Goal: Task Accomplishment & Management: Manage account settings

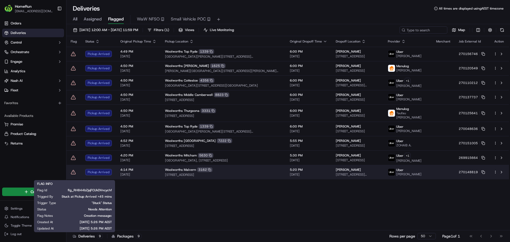
click at [71, 175] on icon at bounding box center [73, 171] width 5 height 5
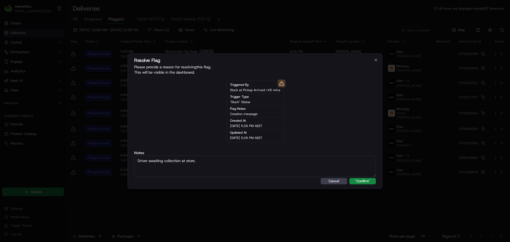
type textarea "Driver awaiting collection at store."
click at [349, 178] on button ""Confirm"" at bounding box center [362, 181] width 27 height 6
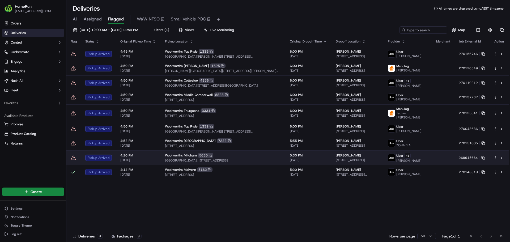
click at [74, 160] on icon at bounding box center [73, 157] width 5 height 5
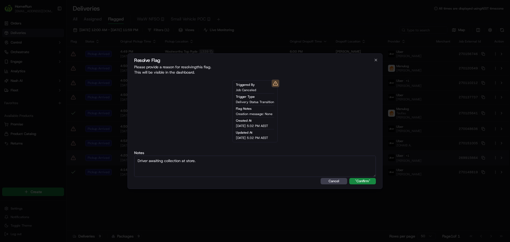
type textarea "Driver awaiting collection at store."
click at [349, 178] on button ""Confirm"" at bounding box center [362, 181] width 27 height 6
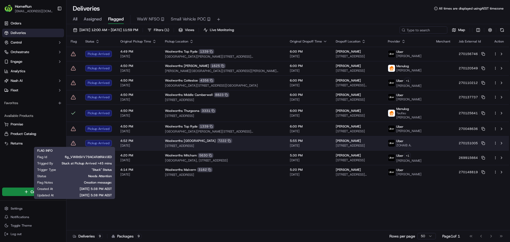
click at [72, 142] on icon at bounding box center [73, 143] width 5 height 5
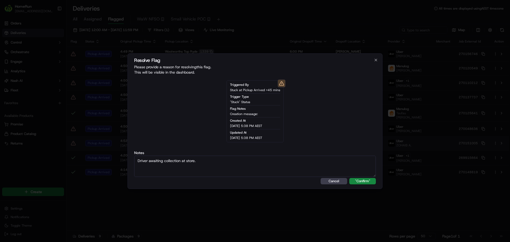
type textarea "Driver awaiting collection at store."
click at [349, 178] on button ""Confirm"" at bounding box center [362, 181] width 27 height 6
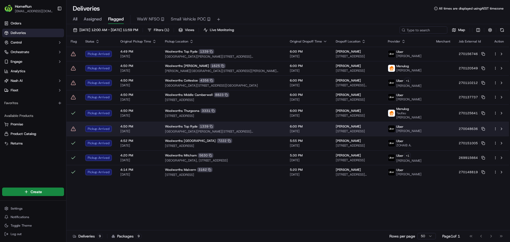
click at [74, 129] on icon at bounding box center [73, 128] width 5 height 5
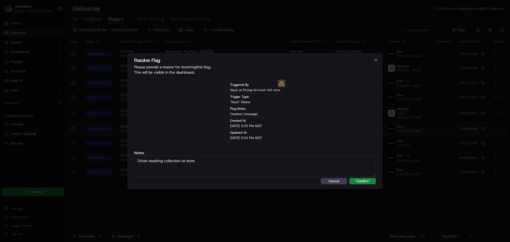
type textarea "Driver awaiting collection at store."
click at [349, 178] on button ""Confirm"" at bounding box center [362, 181] width 27 height 6
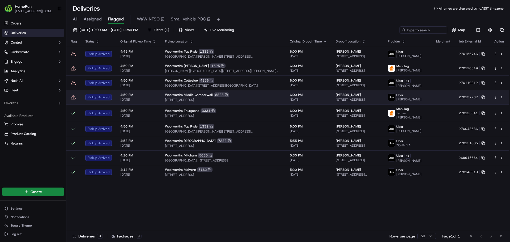
click at [72, 97] on icon at bounding box center [73, 97] width 5 height 4
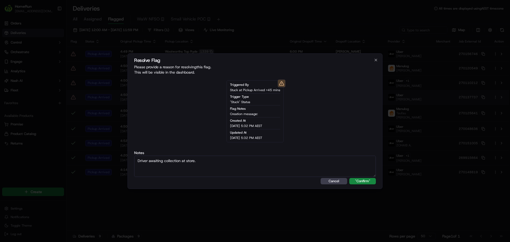
type textarea "Driver awaiting collection at store."
click at [349, 178] on button ""Confirm"" at bounding box center [362, 181] width 27 height 6
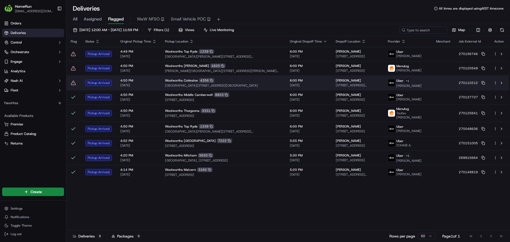
click at [74, 83] on icon at bounding box center [73, 82] width 5 height 5
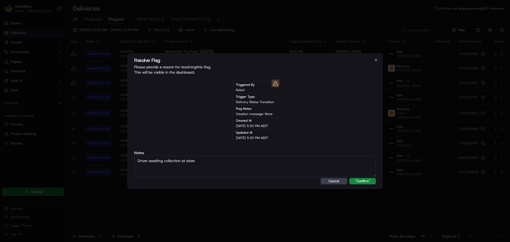
type textarea "Driver awaiting collection at store."
click at [349, 178] on button ""Confirm"" at bounding box center [362, 181] width 27 height 6
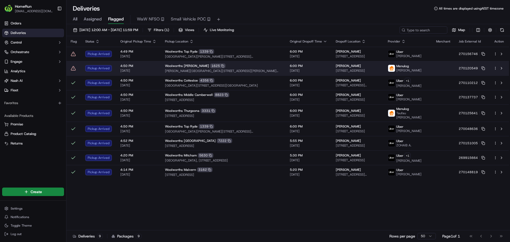
click at [74, 71] on td at bounding box center [73, 68] width 15 height 14
click at [74, 69] on icon at bounding box center [73, 68] width 5 height 5
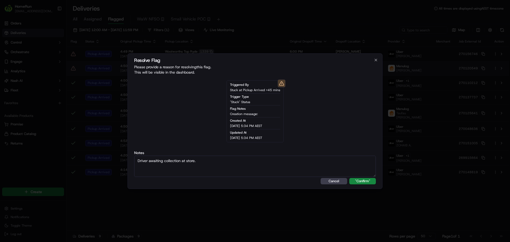
type textarea "Driver awaiting collection at store."
click at [349, 178] on button ""Confirm"" at bounding box center [362, 181] width 27 height 6
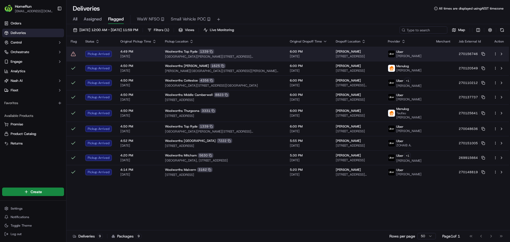
click at [73, 53] on icon at bounding box center [73, 53] width 5 height 5
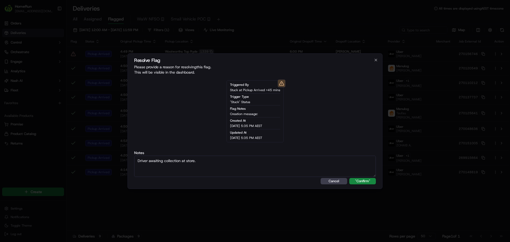
type textarea "Driver awaiting collection at store."
click at [349, 178] on button ""Confirm"" at bounding box center [362, 181] width 27 height 6
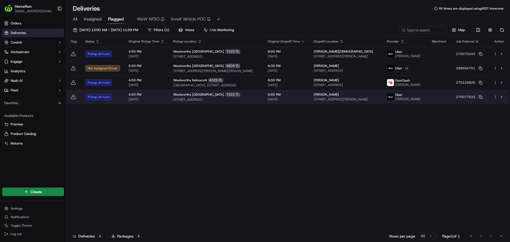
click at [73, 98] on icon at bounding box center [73, 96] width 5 height 5
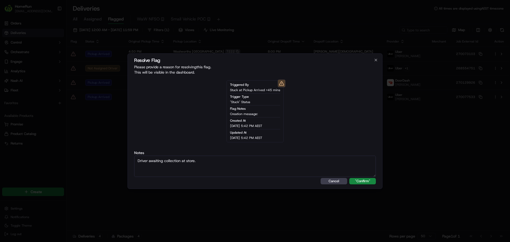
type textarea "Driver awaiting collection at store."
click at [349, 178] on button ""Confirm"" at bounding box center [362, 181] width 27 height 6
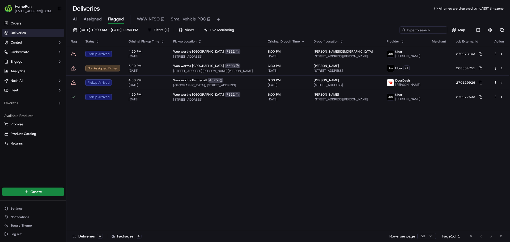
click at [73, 83] on icon at bounding box center [73, 82] width 5 height 5
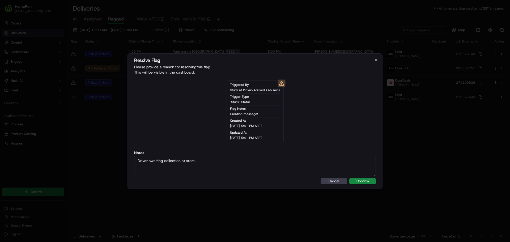
type textarea "Driver awaiting collection at store."
click at [349, 178] on button ""Confirm"" at bounding box center [362, 181] width 27 height 6
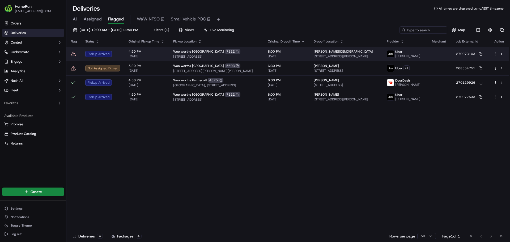
click at [74, 53] on icon at bounding box center [73, 53] width 5 height 5
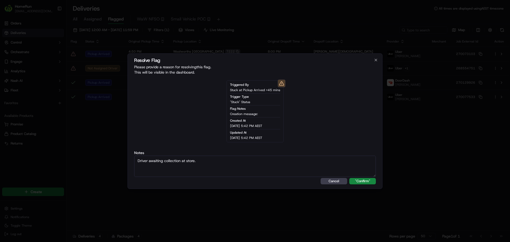
type textarea "Driver awaiting collection at store."
click at [349, 178] on button ""Confirm"" at bounding box center [362, 181] width 27 height 6
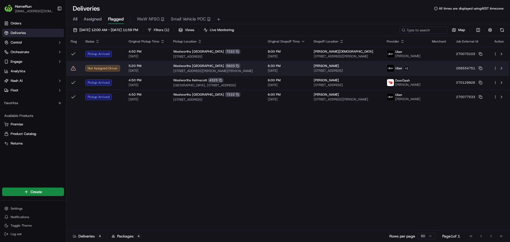
click at [74, 69] on icon at bounding box center [73, 68] width 5 height 5
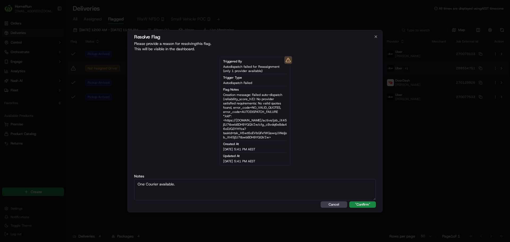
type textarea "One Courier available."
click at [349, 201] on button ""Confirm"" at bounding box center [362, 204] width 27 height 6
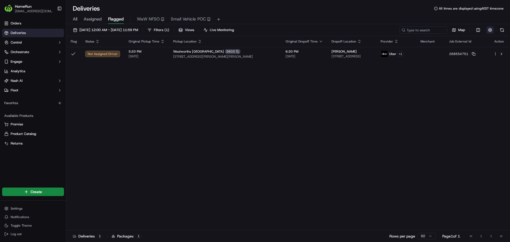
click at [489, 33] on button "button" at bounding box center [489, 29] width 7 height 7
click at [427, 107] on div "Flag Status Original Pickup Time Pickup Location Original Dropoff Time Dropoff …" at bounding box center [287, 133] width 443 height 194
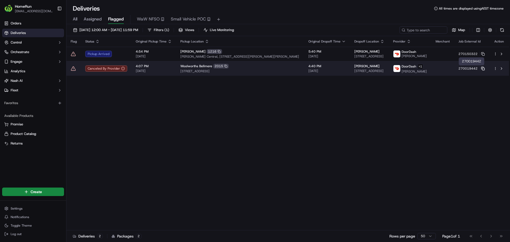
click at [484, 68] on rect at bounding box center [483, 69] width 2 height 2
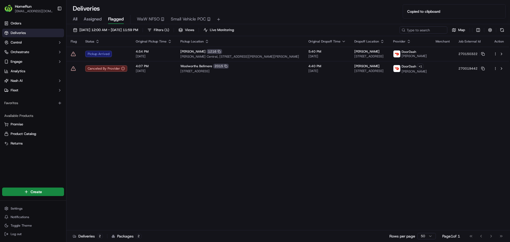
click at [309, 105] on div "Flag Status Original Pickup Time Pickup Location Original Dropoff Time Dropoff …" at bounding box center [287, 133] width 443 height 194
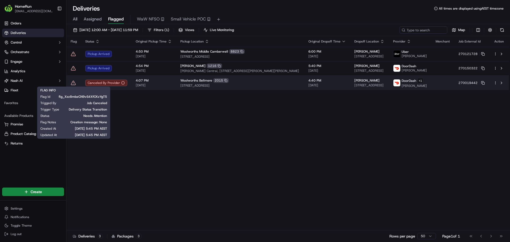
click at [74, 82] on icon at bounding box center [73, 82] width 5 height 5
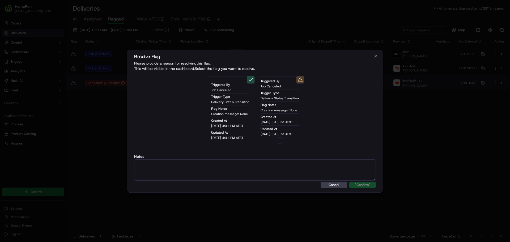
type button "on"
click at [280, 144] on div "Triggered By Job Canceled Trigger Type Delivery Status Transition Flag Notes Cr…" at bounding box center [279, 111] width 45 height 70
click at [280, 143] on button "on" at bounding box center [280, 140] width 6 height 6
click at [279, 170] on textarea at bounding box center [255, 169] width 242 height 21
paste textarea "Order flagged as canceled, SMS sent."
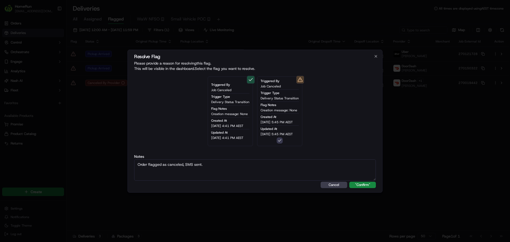
type textarea "Order flagged as canceled, SMS sent."
click at [349, 182] on button ""Confirm"" at bounding box center [362, 185] width 27 height 6
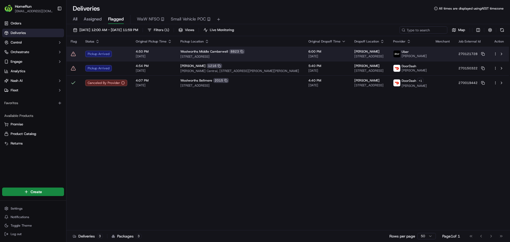
click at [74, 53] on icon at bounding box center [73, 53] width 5 height 5
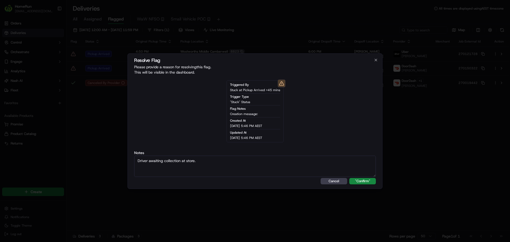
type textarea "Driver awaiting collection at store."
click at [349, 178] on button ""Confirm"" at bounding box center [362, 181] width 27 height 6
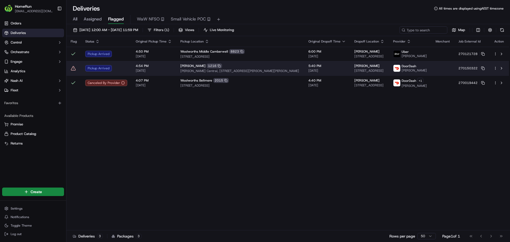
click at [74, 69] on icon at bounding box center [73, 68] width 5 height 5
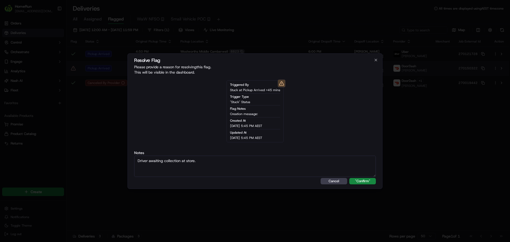
type textarea "Driver awaiting collection at store."
click at [349, 178] on button ""Confirm"" at bounding box center [362, 181] width 27 height 6
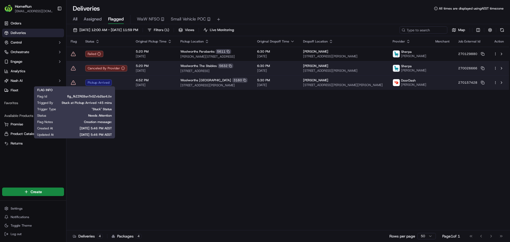
click at [74, 82] on icon at bounding box center [73, 83] width 5 height 4
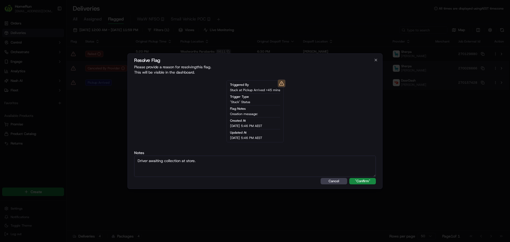
type textarea "Driver awaiting collection at store."
click at [349, 178] on button ""Confirm"" at bounding box center [362, 181] width 27 height 6
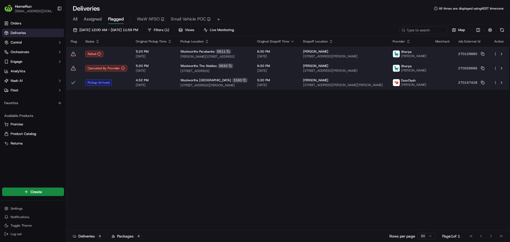
click at [108, 53] on div "Failed" at bounding box center [106, 54] width 42 height 6
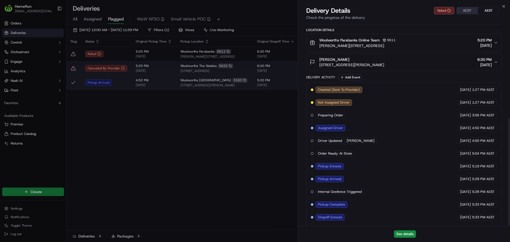
scroll to position [180, 0]
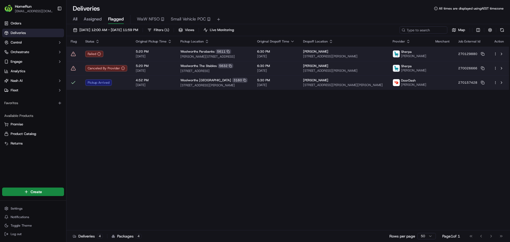
drag, startPoint x: 227, startPoint y: 124, endPoint x: 109, endPoint y: 50, distance: 139.1
click at [481, 54] on icon at bounding box center [482, 53] width 2 height 2
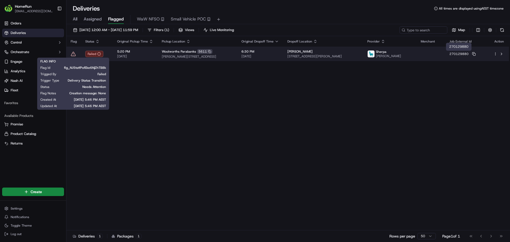
click at [73, 54] on icon at bounding box center [73, 53] width 5 height 5
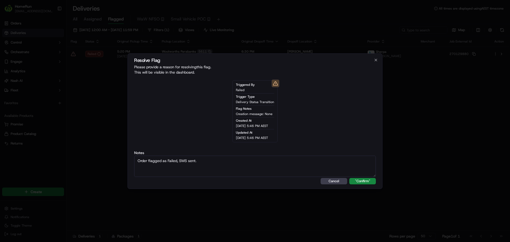
type textarea "Order flagged as Failed, SMS sent."
click at [349, 178] on button ""Confirm"" at bounding box center [362, 181] width 27 height 6
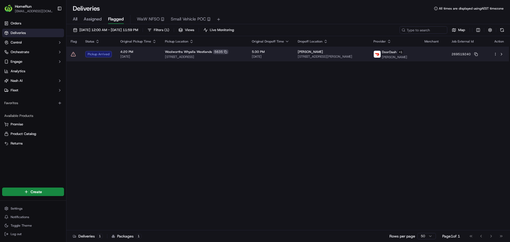
click at [72, 55] on icon at bounding box center [73, 54] width 5 height 5
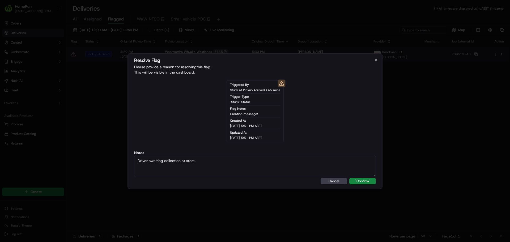
type textarea "Driver awaiting collection at store."
click at [349, 178] on button ""Confirm"" at bounding box center [362, 181] width 27 height 6
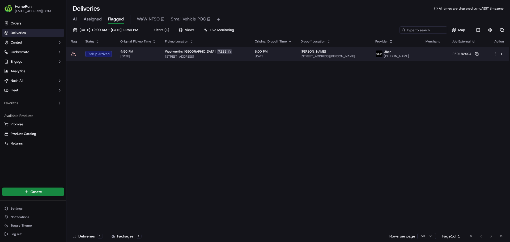
click at [73, 53] on icon at bounding box center [73, 53] width 5 height 5
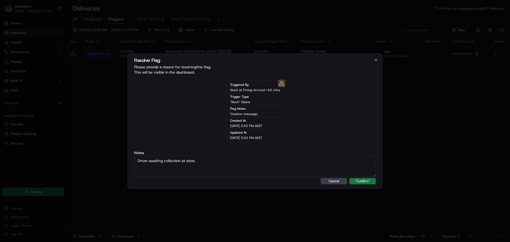
type textarea "Driver awaiting collection at store."
click at [359, 178] on button ""Confirm"" at bounding box center [362, 181] width 27 height 6
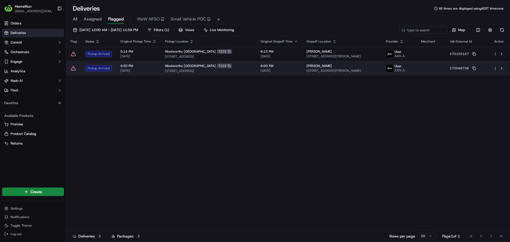
click at [70, 68] on td at bounding box center [73, 68] width 15 height 14
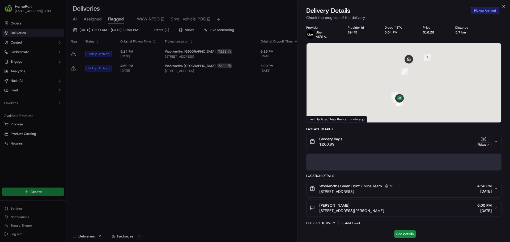
click at [73, 70] on div at bounding box center [255, 121] width 510 height 242
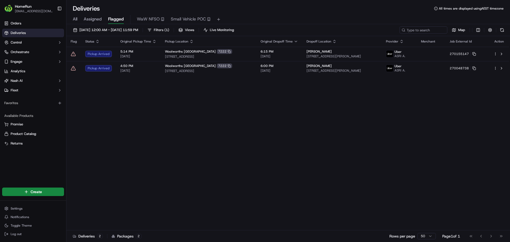
click at [74, 70] on icon at bounding box center [73, 68] width 5 height 4
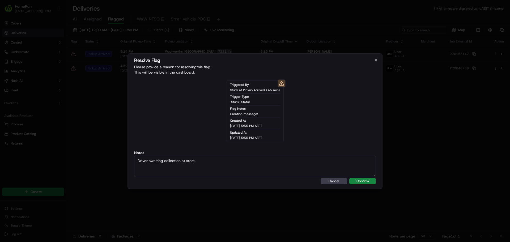
type textarea "Driver awaiting collection at store."
click at [349, 178] on button ""Confirm"" at bounding box center [362, 181] width 27 height 6
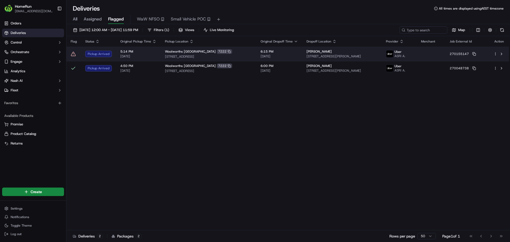
click at [74, 54] on icon at bounding box center [73, 53] width 5 height 5
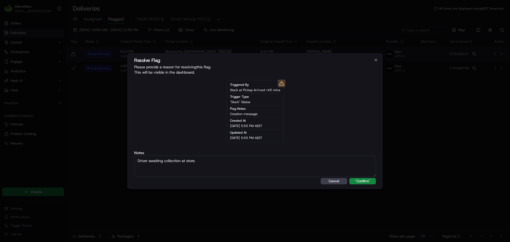
type textarea "Driver awaiting collection at store."
click at [349, 178] on button ""Confirm"" at bounding box center [362, 181] width 27 height 6
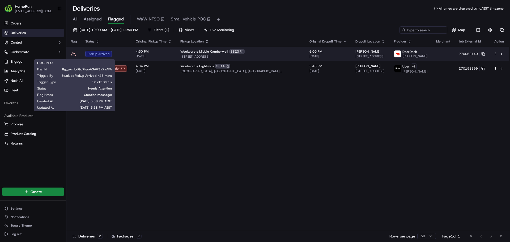
click at [74, 55] on icon at bounding box center [73, 53] width 5 height 5
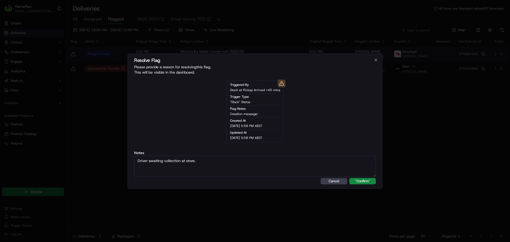
type textarea "Driver awaiting collection at store."
click at [349, 178] on button ""Confirm"" at bounding box center [362, 181] width 27 height 6
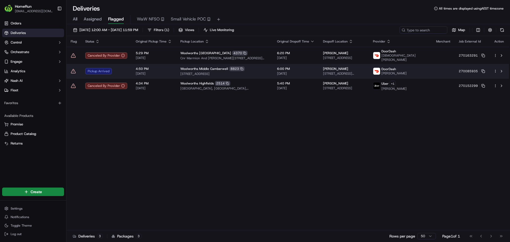
click at [71, 73] on td at bounding box center [73, 71] width 15 height 14
click at [73, 71] on icon at bounding box center [73, 71] width 5 height 5
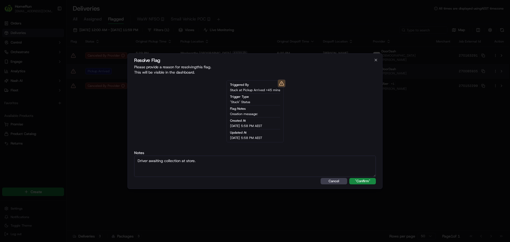
type textarea "Driver awaiting collection at store."
click at [349, 178] on button ""Confirm"" at bounding box center [362, 181] width 27 height 6
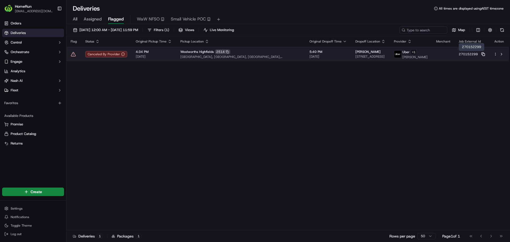
click at [483, 55] on icon at bounding box center [483, 54] width 4 height 4
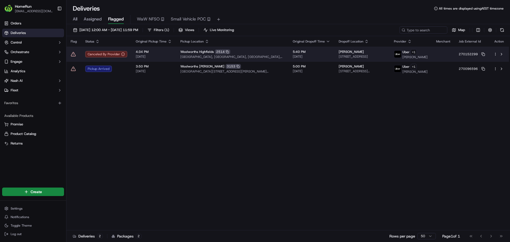
click at [73, 54] on icon at bounding box center [73, 54] width 5 height 5
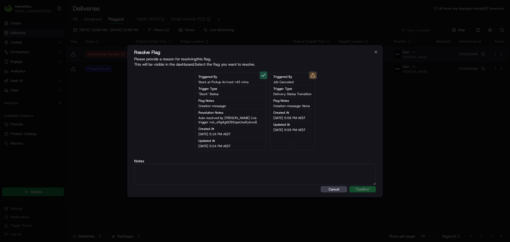
type button "on"
click at [292, 147] on button "on" at bounding box center [292, 145] width 6 height 6
click at [294, 171] on textarea at bounding box center [255, 174] width 242 height 21
paste textarea "Order flagged as canceled, SMS sent."
type textarea "Order flagged as canceled, SMS sent."
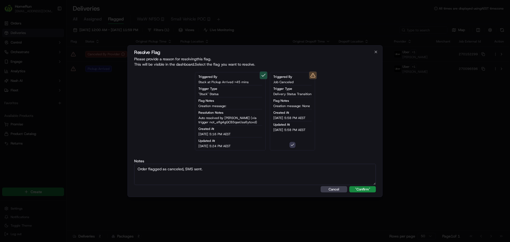
click at [349, 186] on button ""Confirm"" at bounding box center [362, 189] width 27 height 6
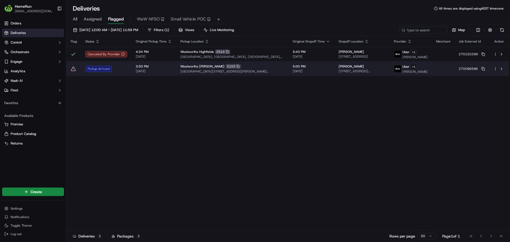
click at [72, 70] on icon at bounding box center [73, 68] width 5 height 5
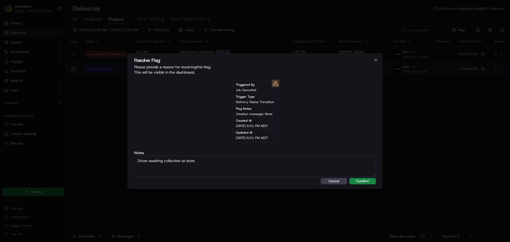
type textarea "Driver awaiting collection at store."
click at [349, 178] on button ""Confirm"" at bounding box center [362, 181] width 27 height 6
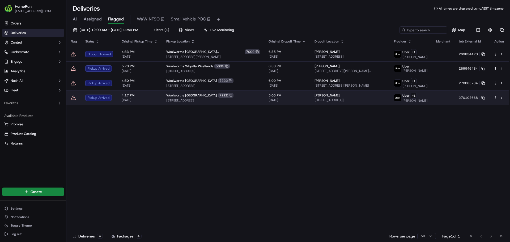
click at [73, 97] on icon at bounding box center [73, 98] width 5 height 4
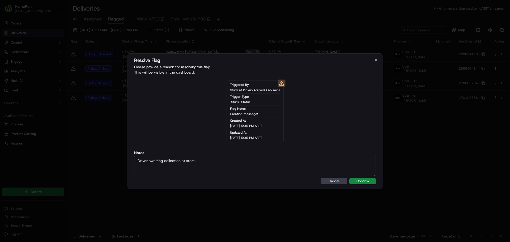
type textarea "Driver awaiting collection at store."
click at [349, 178] on button ""Confirm"" at bounding box center [362, 181] width 27 height 6
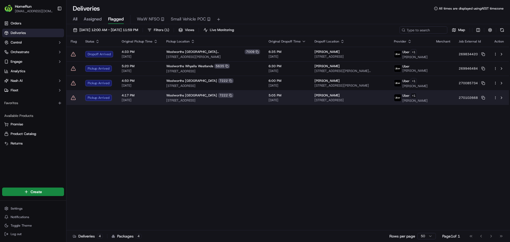
click at [71, 99] on icon at bounding box center [73, 98] width 5 height 4
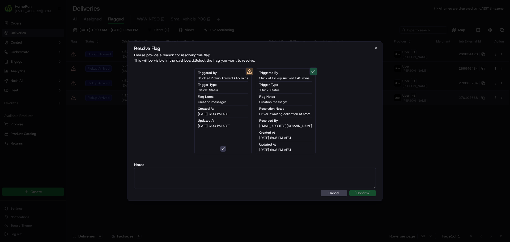
type button "on"
click at [335, 182] on textarea at bounding box center [255, 178] width 242 height 21
paste textarea "Driver awaiting collection at store."
type textarea "Driver awaiting collection at store."
click at [349, 190] on button ""Confirm"" at bounding box center [362, 193] width 27 height 6
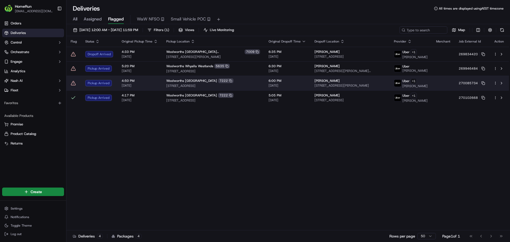
click at [74, 82] on icon at bounding box center [73, 82] width 5 height 5
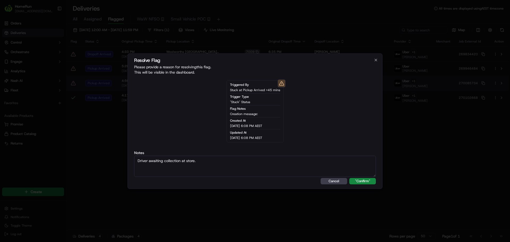
type textarea "Driver awaiting collection at store."
click at [349, 178] on button ""Confirm"" at bounding box center [362, 181] width 27 height 6
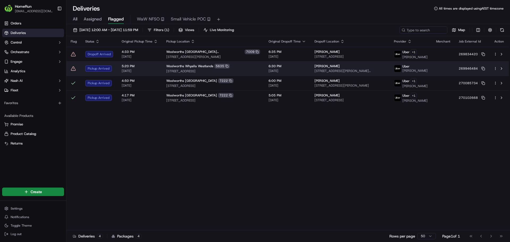
click at [72, 70] on icon at bounding box center [73, 68] width 5 height 5
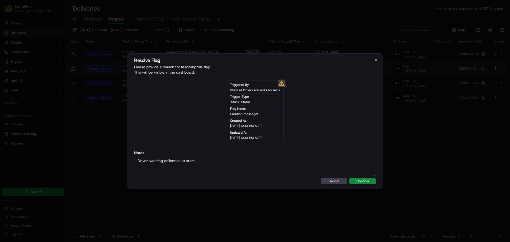
type textarea "Driver awaiting collection at store."
click at [349, 178] on button ""Confirm"" at bounding box center [362, 181] width 27 height 6
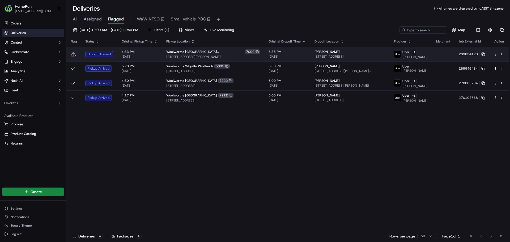
click at [74, 56] on icon at bounding box center [73, 54] width 5 height 5
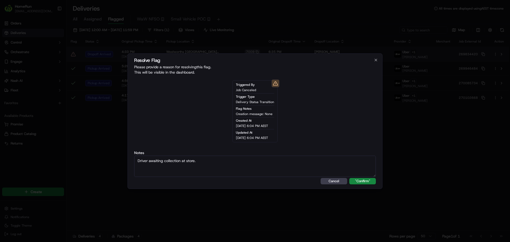
type textarea "Driver awaiting collection at store."
click at [349, 178] on button ""Confirm"" at bounding box center [362, 181] width 27 height 6
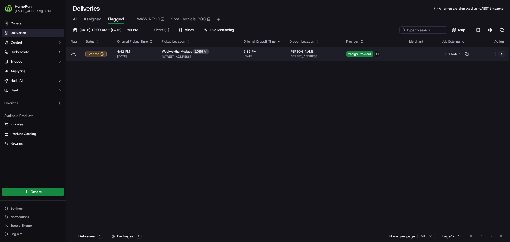
click at [503, 54] on button at bounding box center [501, 54] width 6 height 6
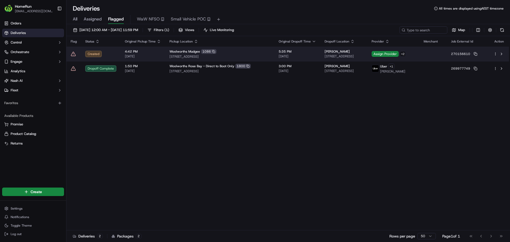
click at [73, 51] on icon at bounding box center [73, 53] width 5 height 5
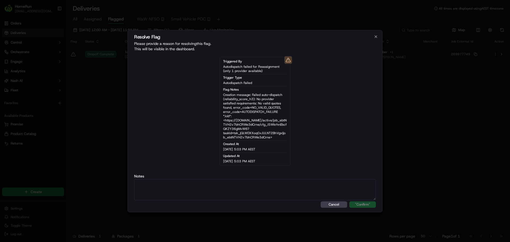
click at [296, 187] on textarea at bounding box center [255, 189] width 242 height 21
paste textarea "One Courier available."
type textarea "One Courier available."
click at [370, 201] on button ""Confirm"" at bounding box center [362, 204] width 27 height 6
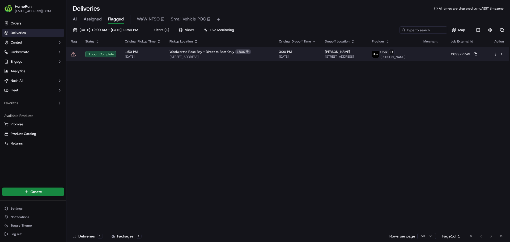
click at [73, 54] on icon at bounding box center [73, 54] width 5 height 5
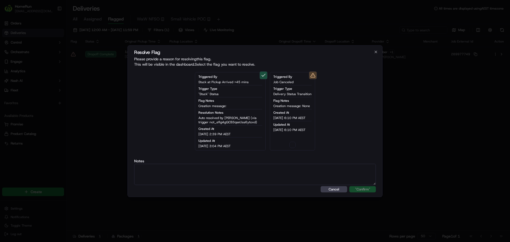
click at [198, 176] on textarea at bounding box center [255, 174] width 242 height 21
click at [291, 145] on button "button" at bounding box center [292, 145] width 6 height 6
click at [279, 165] on textarea at bounding box center [255, 174] width 242 height 21
paste textarea "Drop off completed."
type textarea "Drop off completed."
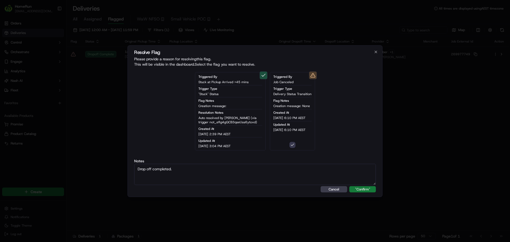
click at [355, 188] on button ""Confirm"" at bounding box center [362, 189] width 27 height 6
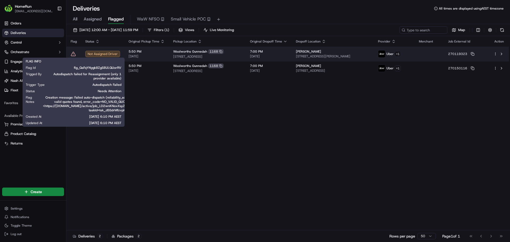
click at [74, 54] on icon at bounding box center [73, 53] width 5 height 5
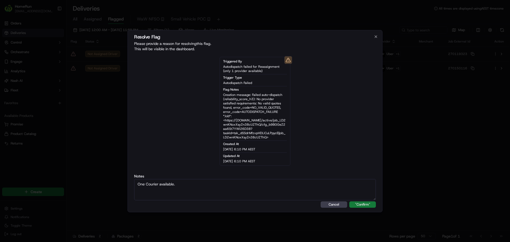
type textarea "One Courier available."
click at [370, 205] on button ""Confirm"" at bounding box center [362, 204] width 27 height 6
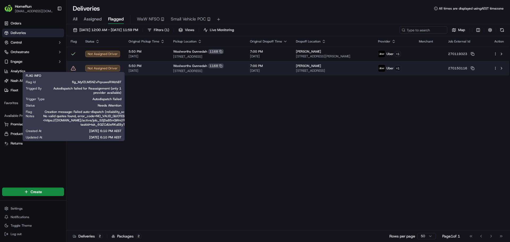
click at [73, 69] on icon at bounding box center [73, 68] width 5 height 5
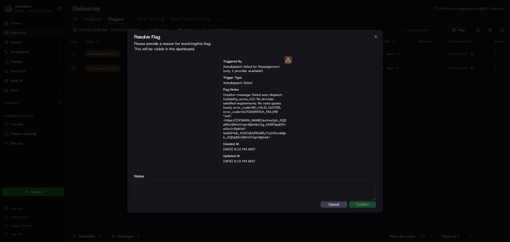
click at [186, 185] on textarea at bounding box center [255, 189] width 242 height 21
type textarea "One Courier available."
click at [357, 203] on button ""Confirm"" at bounding box center [362, 204] width 27 height 6
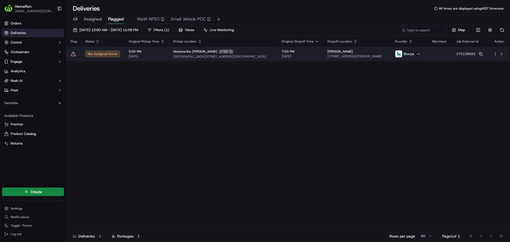
click at [71, 53] on icon at bounding box center [73, 53] width 5 height 5
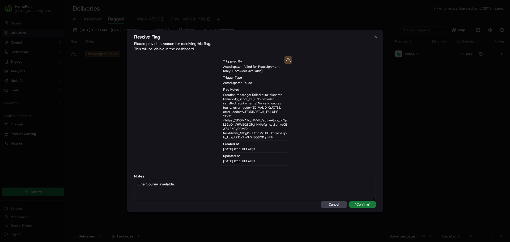
type textarea "One Courier available."
click at [357, 206] on button ""Confirm"" at bounding box center [362, 204] width 27 height 6
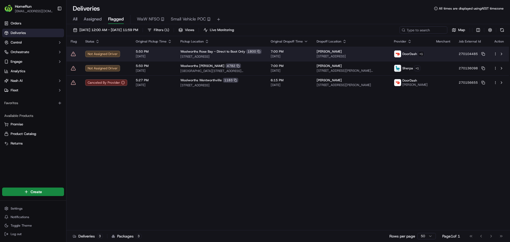
click at [74, 55] on icon at bounding box center [73, 53] width 5 height 5
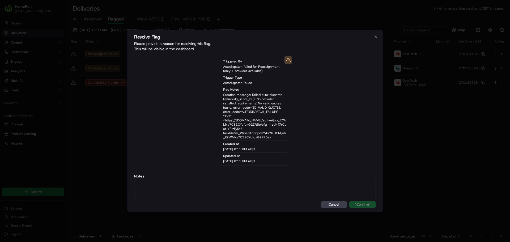
click at [191, 187] on textarea at bounding box center [255, 189] width 242 height 21
type textarea "One Courier available."
drag, startPoint x: 367, startPoint y: 202, endPoint x: 363, endPoint y: 197, distance: 5.8
click at [366, 202] on button ""Confirm"" at bounding box center [362, 204] width 27 height 6
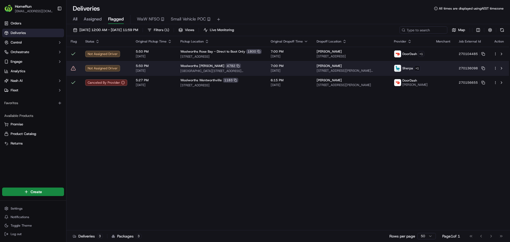
click at [73, 69] on icon at bounding box center [73, 68] width 5 height 5
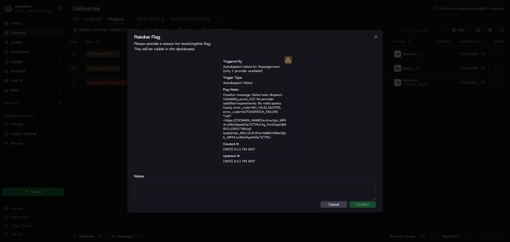
click at [196, 186] on textarea at bounding box center [255, 189] width 242 height 21
type textarea "One Courier available."
click at [356, 203] on button ""Confirm"" at bounding box center [362, 204] width 27 height 6
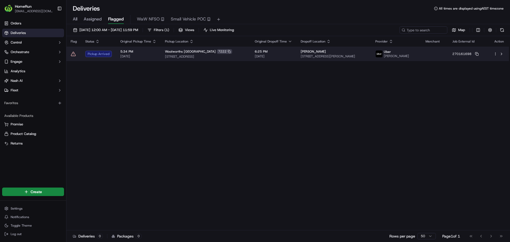
click at [72, 54] on icon at bounding box center [73, 53] width 5 height 5
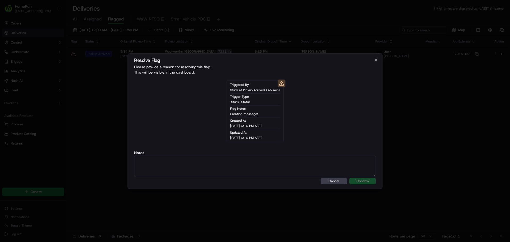
click at [155, 163] on textarea at bounding box center [255, 166] width 242 height 21
type textarea "Driver awaiting collection at store."
click at [353, 180] on button ""Confirm"" at bounding box center [362, 181] width 27 height 6
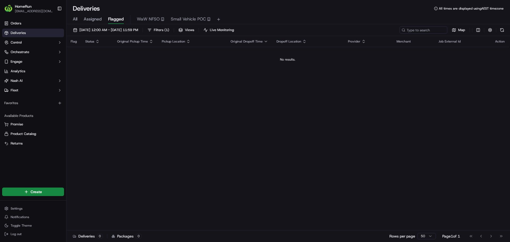
click at [486, 27] on div "Map" at bounding box center [452, 29] width 106 height 7
click at [487, 27] on button "button" at bounding box center [489, 29] width 7 height 7
click at [486, 28] on button "button" at bounding box center [489, 29] width 7 height 7
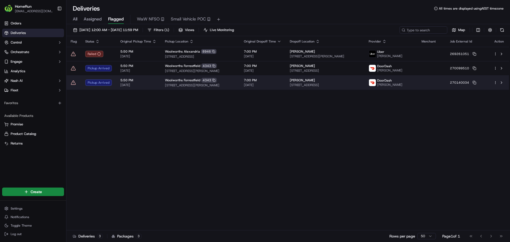
click at [73, 83] on icon at bounding box center [73, 82] width 5 height 5
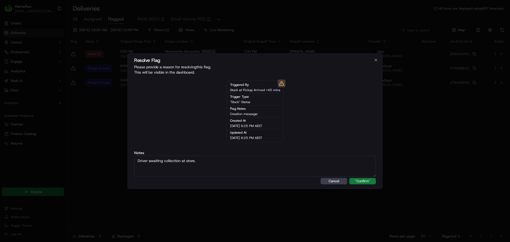
type textarea "Driver awaiting collection at store."
click at [365, 180] on button ""Confirm"" at bounding box center [362, 181] width 27 height 6
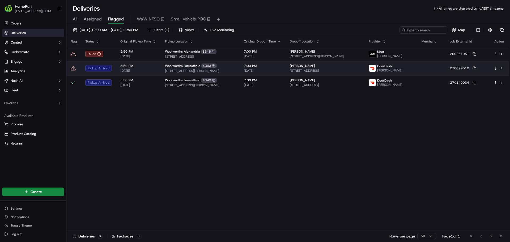
click at [72, 68] on icon at bounding box center [73, 68] width 5 height 5
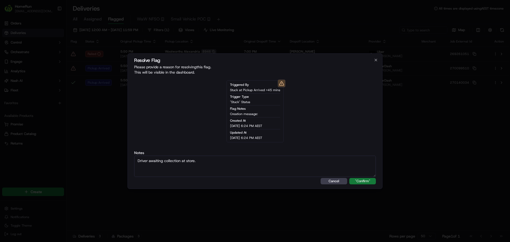
type textarea "Driver awaiting collection at store."
click at [362, 180] on button ""Confirm"" at bounding box center [362, 181] width 27 height 6
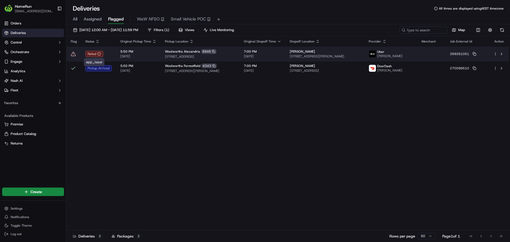
click at [113, 52] on td "Failed" at bounding box center [98, 54] width 35 height 14
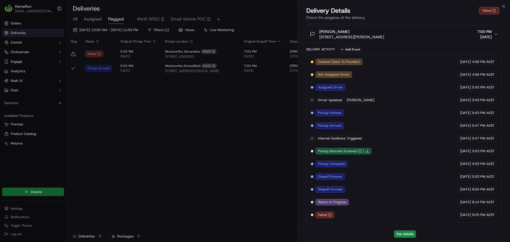
drag, startPoint x: 212, startPoint y: 109, endPoint x: 217, endPoint y: 105, distance: 5.8
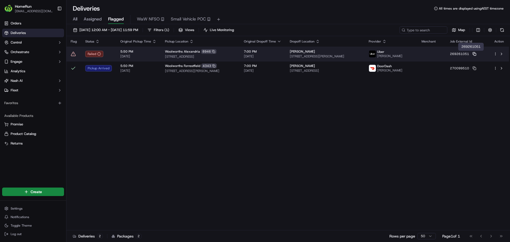
click at [476, 54] on icon at bounding box center [475, 54] width 4 height 4
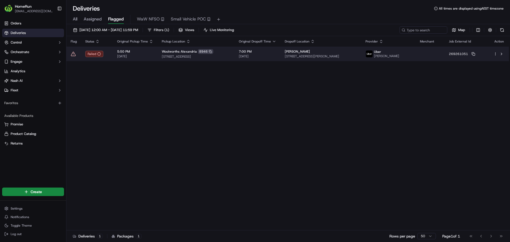
click at [73, 53] on icon at bounding box center [73, 53] width 5 height 5
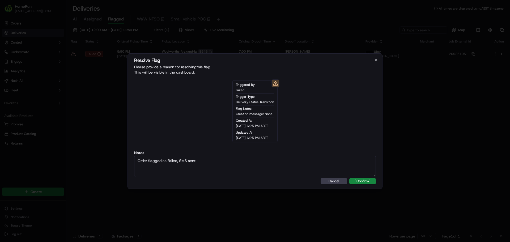
type textarea "Order flagged as Failed, SMS sent."
click at [261, 115] on span "Creation message: None" at bounding box center [254, 114] width 37 height 4
click at [354, 182] on button ""Confirm"" at bounding box center [362, 181] width 27 height 6
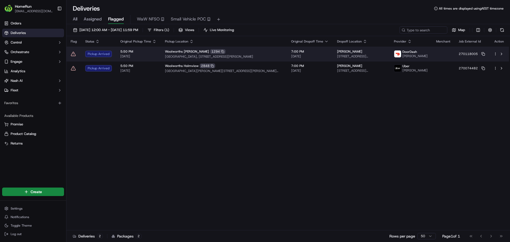
click at [72, 53] on icon at bounding box center [73, 53] width 5 height 5
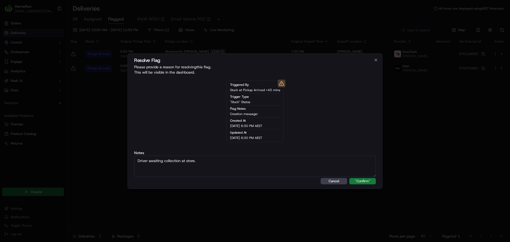
type textarea "Driver awaiting collection at store."
click at [368, 182] on button ""Confirm"" at bounding box center [362, 181] width 27 height 6
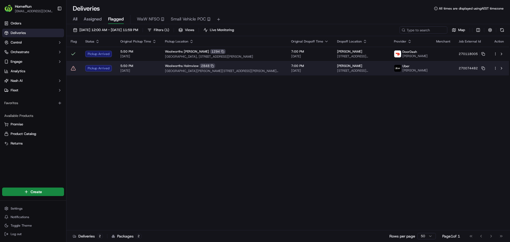
click at [73, 67] on icon at bounding box center [73, 68] width 5 height 5
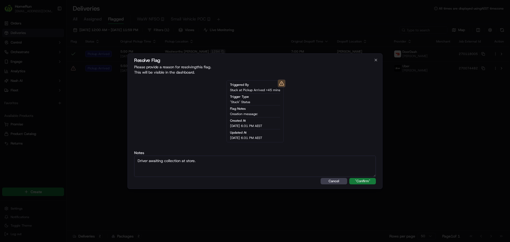
type textarea "Driver awaiting collection at store."
click at [369, 179] on button ""Confirm"" at bounding box center [362, 181] width 27 height 6
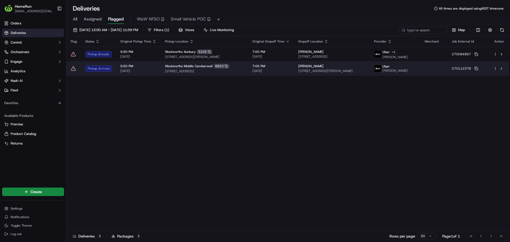
click at [73, 69] on icon at bounding box center [73, 68] width 5 height 5
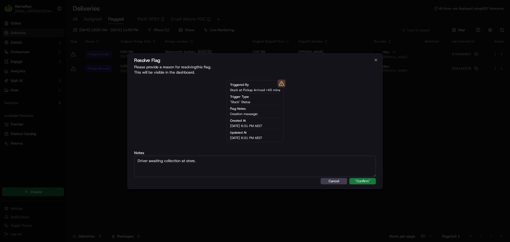
type textarea "Driver awaiting collection at store."
click at [368, 178] on button ""Confirm"" at bounding box center [362, 181] width 27 height 6
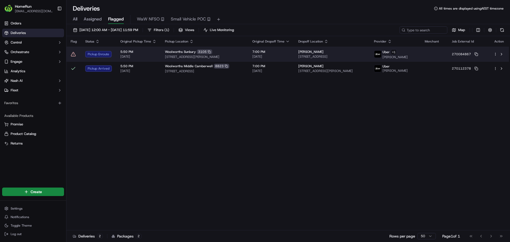
click at [71, 57] on td at bounding box center [73, 54] width 15 height 15
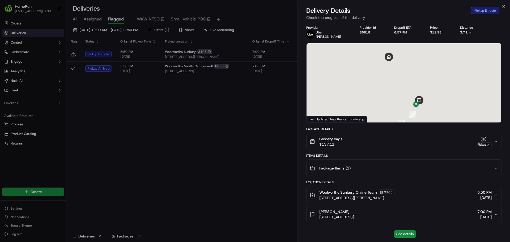
drag, startPoint x: 146, startPoint y: 102, endPoint x: 96, endPoint y: 78, distance: 55.9
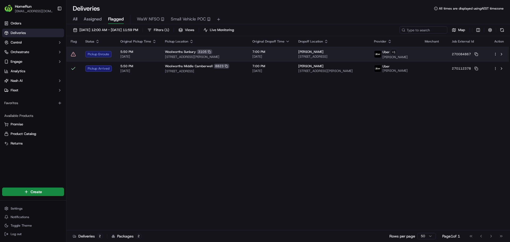
click at [73, 56] on icon at bounding box center [73, 54] width 5 height 5
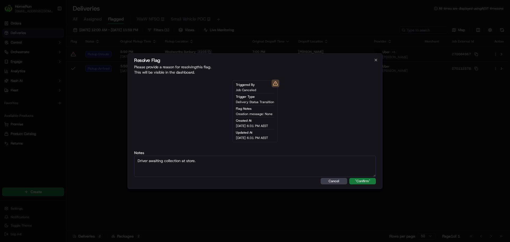
type textarea "Driver awaiting collection at store."
click at [359, 179] on button ""Confirm"" at bounding box center [362, 181] width 27 height 6
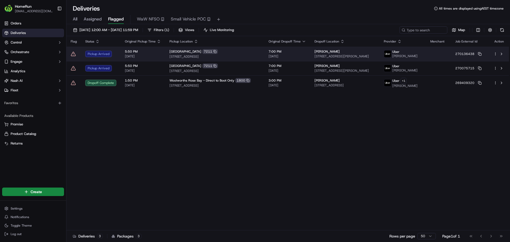
click at [73, 51] on td at bounding box center [73, 54] width 15 height 14
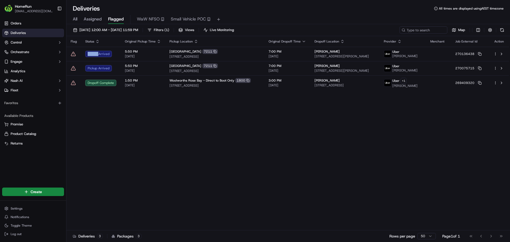
click at [73, 53] on icon at bounding box center [73, 53] width 5 height 5
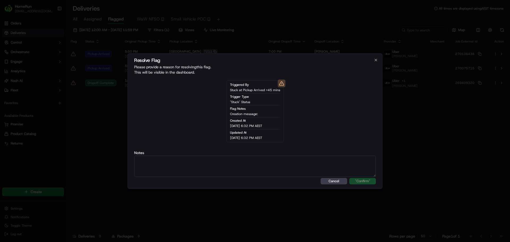
click at [207, 160] on textarea at bounding box center [255, 166] width 242 height 21
type textarea "Driver awaiting collection at store."
click at [366, 180] on button ""Confirm"" at bounding box center [362, 181] width 27 height 6
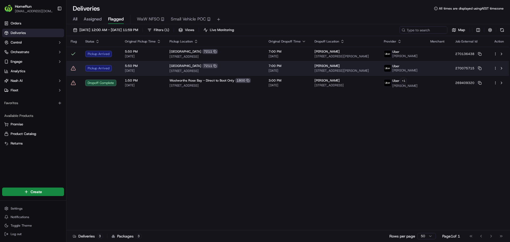
click at [73, 69] on icon at bounding box center [73, 68] width 5 height 5
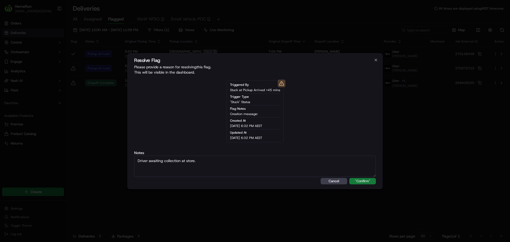
type textarea "Driver awaiting collection at store."
click at [370, 180] on button ""Confirm"" at bounding box center [362, 181] width 27 height 6
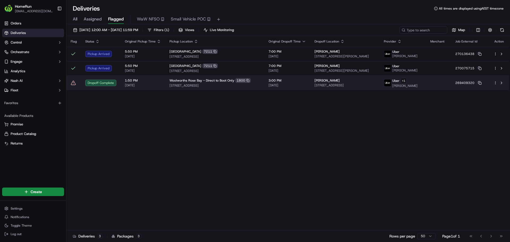
click at [74, 83] on icon at bounding box center [73, 82] width 5 height 5
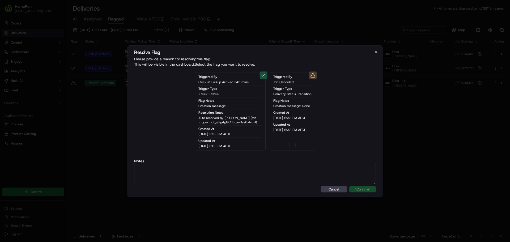
click at [297, 144] on div "Triggered By Job Canceled Trigger Type Delivery Status Transition Flag Notes Cr…" at bounding box center [292, 111] width 45 height 78
click at [293, 146] on button "button" at bounding box center [292, 145] width 6 height 6
click at [299, 168] on textarea at bounding box center [255, 174] width 242 height 21
paste textarea "Drop off completed."
type textarea "Drop off completed."
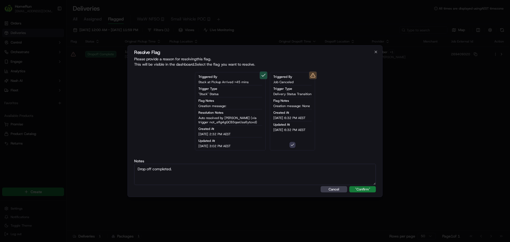
click at [362, 189] on button ""Confirm"" at bounding box center [362, 189] width 27 height 6
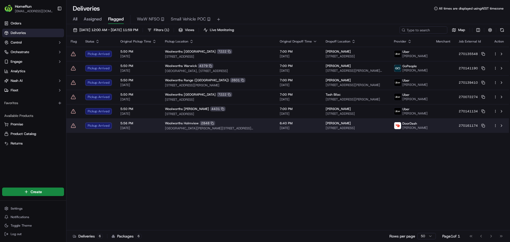
click at [71, 128] on icon at bounding box center [73, 125] width 5 height 5
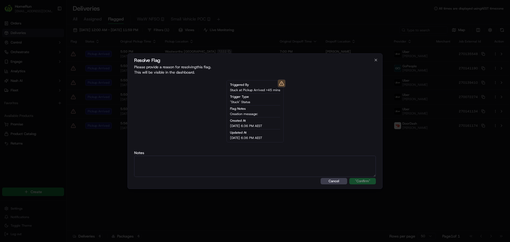
click at [202, 175] on textarea at bounding box center [255, 166] width 242 height 21
click at [367, 176] on textarea "Driver awaiting collection at store." at bounding box center [255, 166] width 242 height 21
type textarea "Driver awaiting collection at store."
drag, startPoint x: 364, startPoint y: 180, endPoint x: 360, endPoint y: 178, distance: 3.8
click at [363, 180] on button ""Confirm"" at bounding box center [362, 181] width 27 height 6
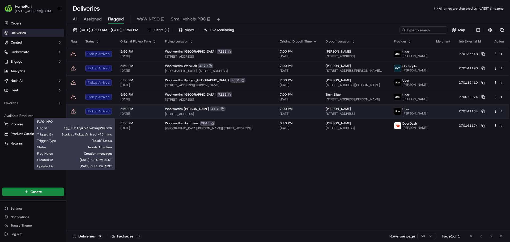
click at [73, 113] on icon at bounding box center [73, 111] width 5 height 4
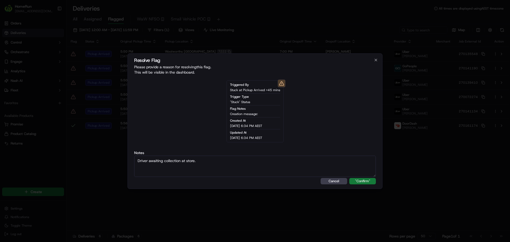
type textarea "Driver awaiting collection at store."
click at [355, 179] on button ""Confirm"" at bounding box center [362, 181] width 27 height 6
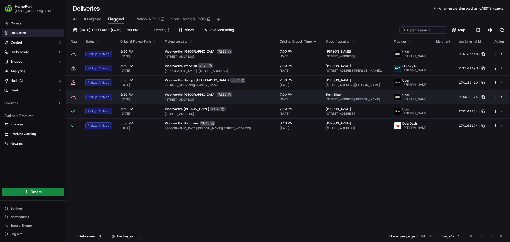
click at [69, 98] on td at bounding box center [73, 97] width 15 height 14
click at [72, 98] on icon at bounding box center [73, 97] width 5 height 4
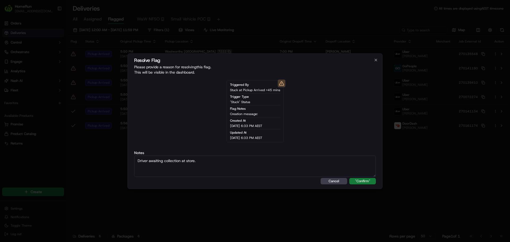
type textarea "Driver awaiting collection at store."
click at [362, 179] on button ""Confirm"" at bounding box center [362, 181] width 27 height 6
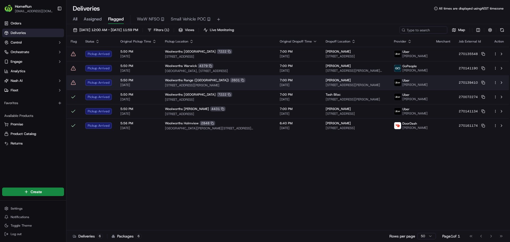
click at [74, 82] on icon at bounding box center [73, 82] width 5 height 5
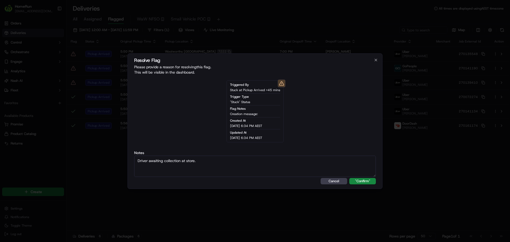
type textarea "Driver awaiting collection at store."
click at [377, 181] on div "Resolve Flag Please provide a reason for resolving this flag . This will be vis…" at bounding box center [254, 120] width 255 height 135
click at [375, 181] on button ""Confirm"" at bounding box center [362, 181] width 27 height 6
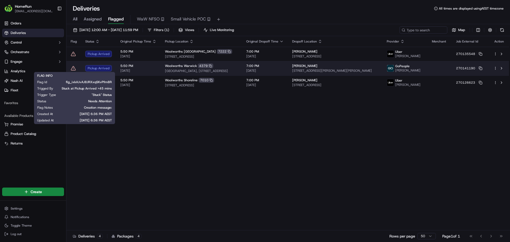
click at [73, 67] on icon at bounding box center [73, 68] width 5 height 5
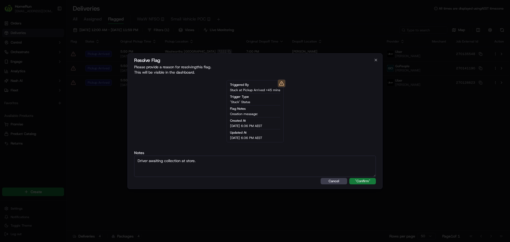
type textarea "Driver awaiting collection at store."
click at [362, 182] on button ""Confirm"" at bounding box center [362, 181] width 27 height 6
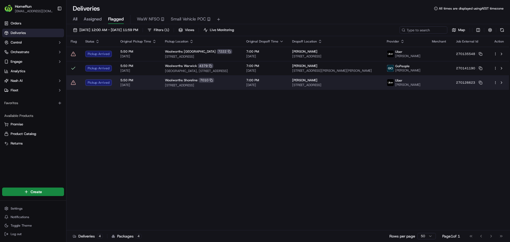
click at [72, 84] on icon at bounding box center [73, 82] width 5 height 5
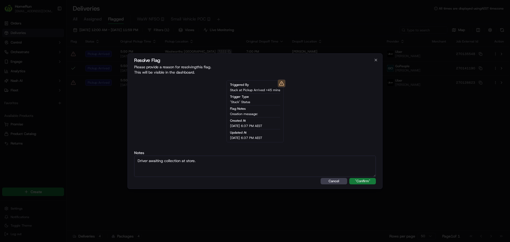
type textarea "Driver awaiting collection at store."
click at [365, 180] on button ""Confirm"" at bounding box center [362, 181] width 27 height 6
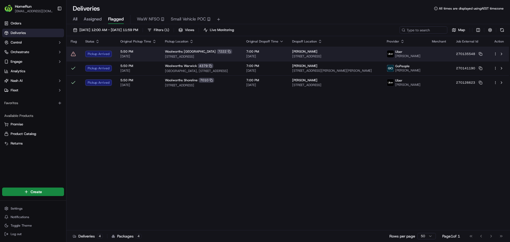
click at [73, 53] on icon at bounding box center [73, 53] width 5 height 5
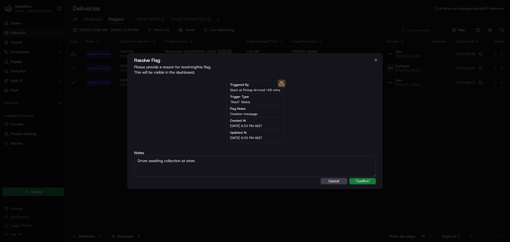
type textarea "Driver awaiting collection at store."
click at [368, 179] on button ""Confirm"" at bounding box center [362, 181] width 27 height 6
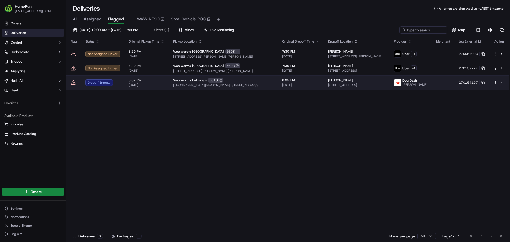
click at [74, 81] on icon at bounding box center [73, 83] width 5 height 4
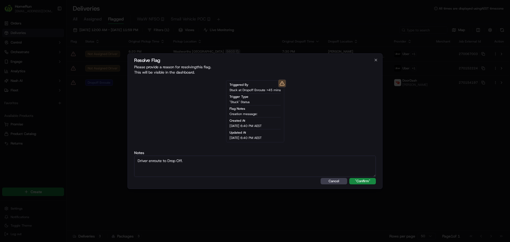
type textarea "Driver enroute to Drop Off."
click at [349, 178] on button ""Confirm"" at bounding box center [362, 181] width 27 height 6
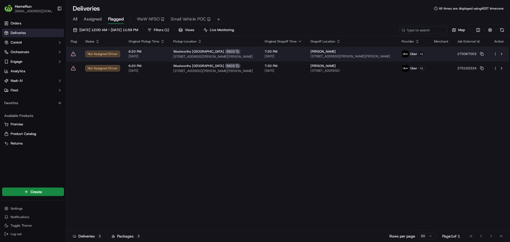
click at [73, 53] on icon at bounding box center [73, 53] width 5 height 5
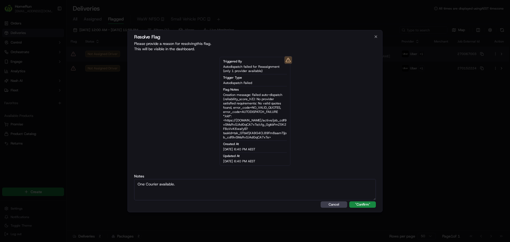
type textarea "One Courier available."
click at [349, 201] on button ""Confirm"" at bounding box center [362, 204] width 27 height 6
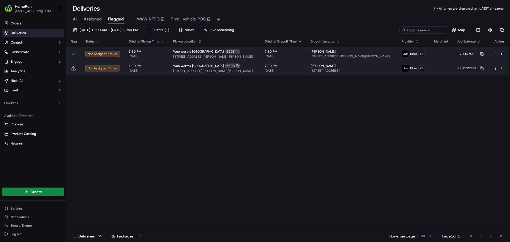
click at [71, 67] on icon at bounding box center [73, 68] width 5 height 5
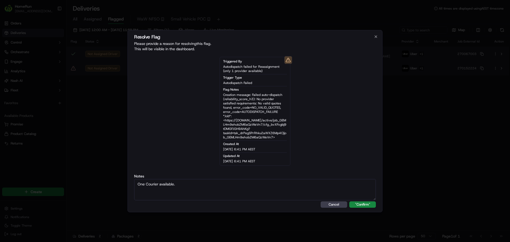
type textarea "One Courier available."
click at [349, 201] on button ""Confirm"" at bounding box center [362, 204] width 27 height 6
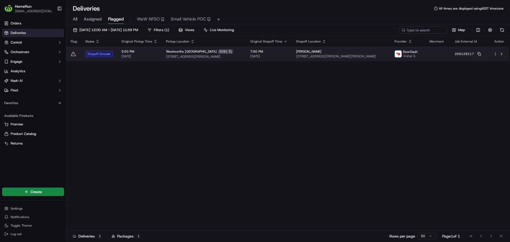
click at [72, 53] on icon at bounding box center [73, 53] width 5 height 5
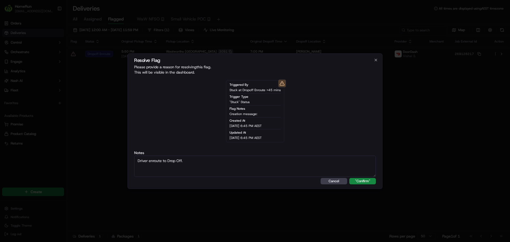
type textarea "Driver enroute to Drop Off."
click at [349, 178] on button ""Confirm"" at bounding box center [362, 181] width 27 height 6
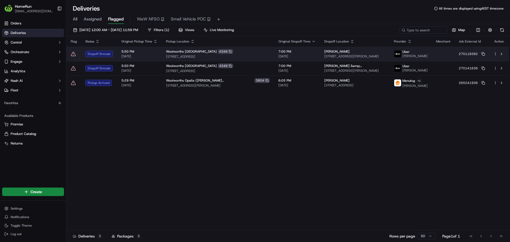
click at [73, 53] on icon at bounding box center [73, 53] width 5 height 5
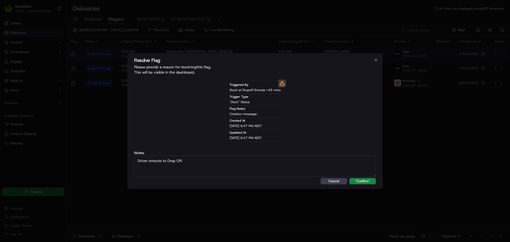
type textarea "Driver enroute to Drop Off."
click at [349, 178] on button ""Confirm"" at bounding box center [362, 181] width 27 height 6
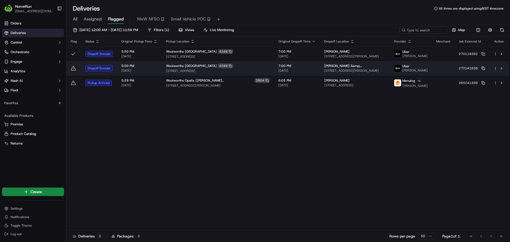
click at [74, 69] on icon at bounding box center [73, 68] width 5 height 5
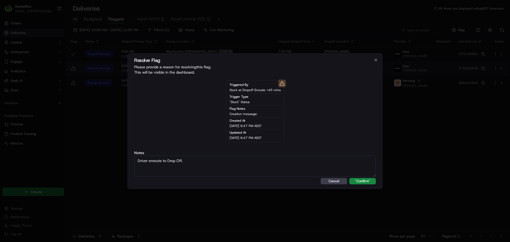
type textarea "Driver enroute to Drop Off."
click at [349, 178] on button ""Confirm"" at bounding box center [362, 181] width 27 height 6
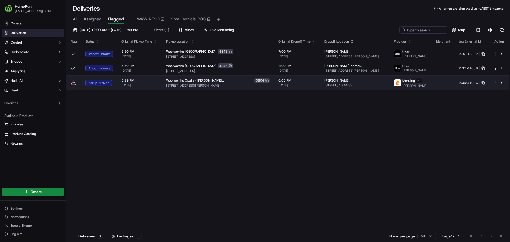
click at [73, 83] on icon at bounding box center [73, 82] width 0 height 1
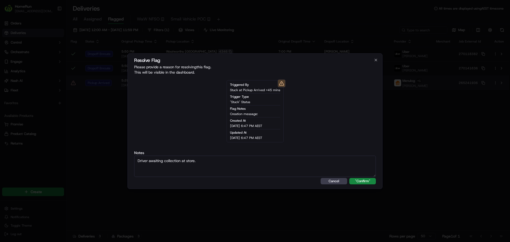
type textarea "Driver awaiting collection at store."
click at [349, 178] on button ""Confirm"" at bounding box center [362, 181] width 27 height 6
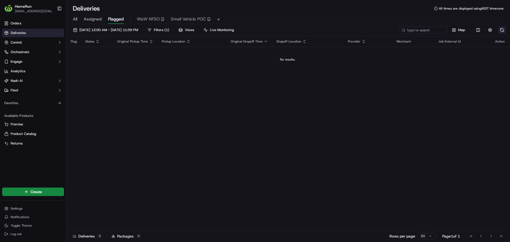
click at [503, 32] on button at bounding box center [501, 29] width 7 height 7
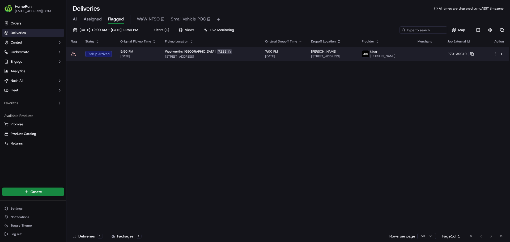
click at [76, 54] on icon at bounding box center [73, 53] width 5 height 5
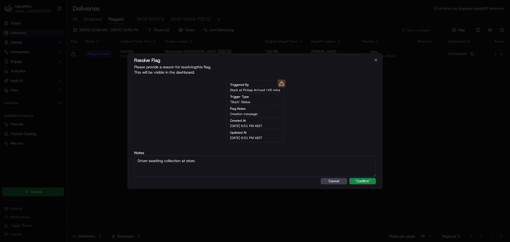
type textarea "Driver awaiting collection at store."
click at [360, 186] on div "Resolve Flag Please provide a reason for resolving this flag . This will be vis…" at bounding box center [254, 120] width 255 height 135
click at [360, 179] on button ""Confirm"" at bounding box center [362, 181] width 27 height 6
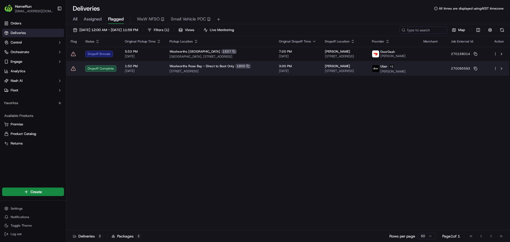
click at [73, 69] on icon at bounding box center [73, 68] width 5 height 4
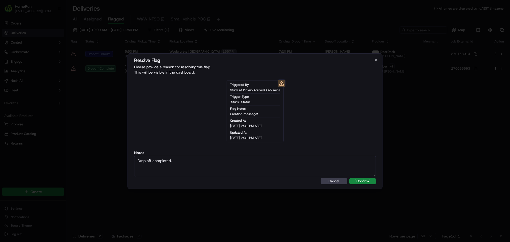
type textarea "Drop off completed."
click at [349, 178] on button ""Confirm"" at bounding box center [362, 181] width 27 height 6
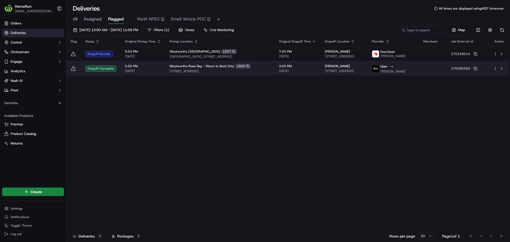
click at [74, 71] on icon at bounding box center [73, 68] width 5 height 5
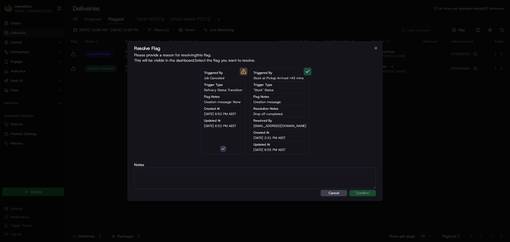
type button "on"
click at [275, 164] on label "Notes" at bounding box center [255, 165] width 242 height 4
click at [276, 177] on textarea at bounding box center [255, 178] width 242 height 21
paste textarea "Drop off completed."
type textarea "Drop off completed."
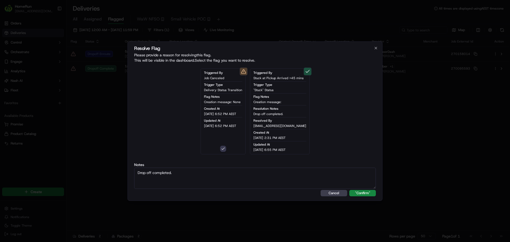
click at [349, 190] on button ""Confirm"" at bounding box center [362, 193] width 27 height 6
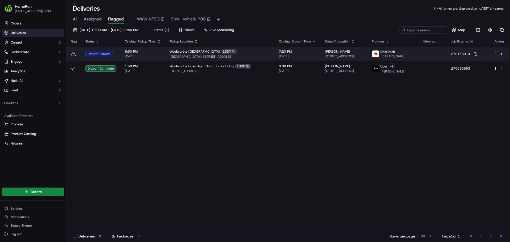
click at [73, 53] on icon at bounding box center [73, 53] width 5 height 5
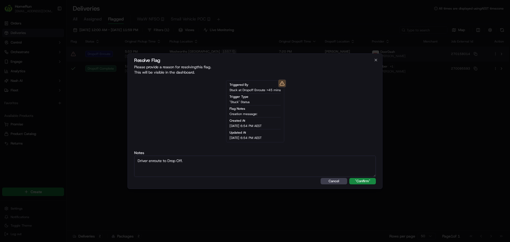
type textarea "Driver enroute to Drop Off."
click at [349, 178] on button ""Confirm"" at bounding box center [362, 181] width 27 height 6
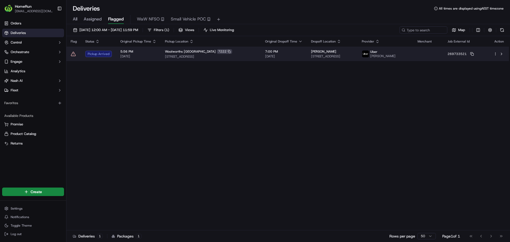
click at [73, 55] on icon at bounding box center [73, 53] width 5 height 5
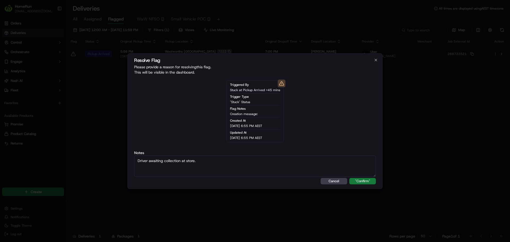
type textarea "Driver awaiting collection at store."
click at [370, 182] on button ""Confirm"" at bounding box center [362, 181] width 27 height 6
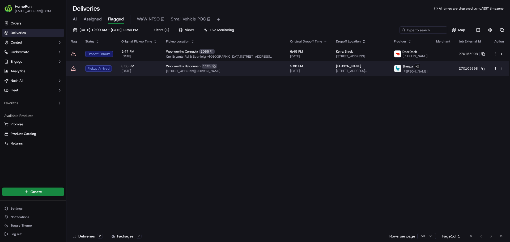
click at [74, 69] on icon at bounding box center [73, 68] width 5 height 5
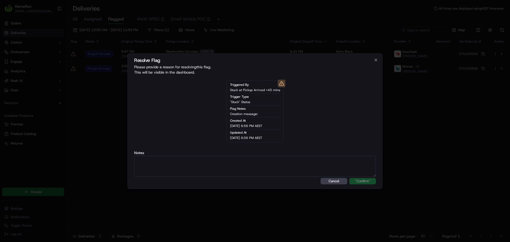
click at [181, 169] on textarea at bounding box center [255, 166] width 242 height 21
type textarea "Driver awaiting collection at store."
click at [361, 182] on button ""Confirm"" at bounding box center [362, 181] width 27 height 6
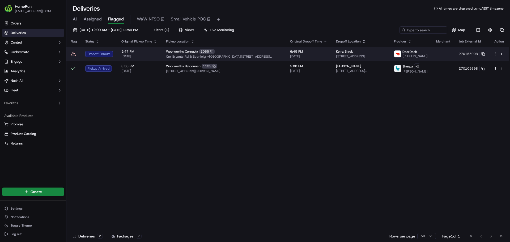
click at [74, 53] on icon at bounding box center [73, 53] width 5 height 5
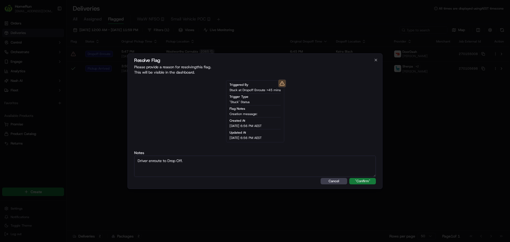
type textarea "Driver enroute to Drop Off."
click at [356, 181] on button ""Confirm"" at bounding box center [362, 181] width 27 height 6
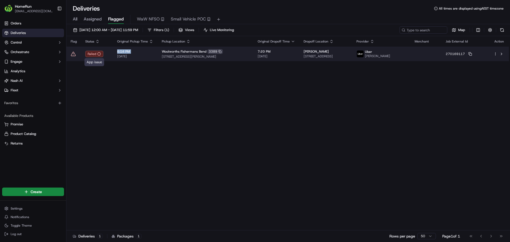
click at [117, 54] on td "6:14 PM 19/09/2025" at bounding box center [135, 54] width 45 height 14
click at [201, 50] on span "Woolworths Fishermans Bend" at bounding box center [184, 51] width 45 height 4
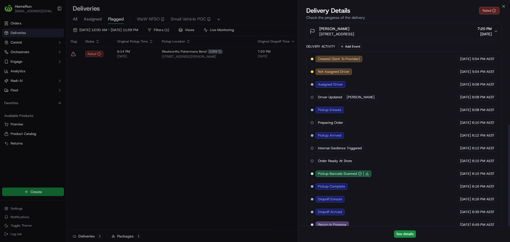
scroll to position [206, 0]
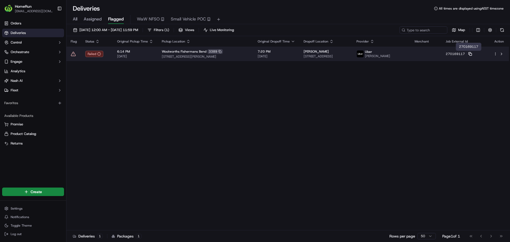
click at [471, 53] on rect at bounding box center [470, 54] width 2 height 2
click at [73, 52] on icon at bounding box center [73, 53] width 5 height 5
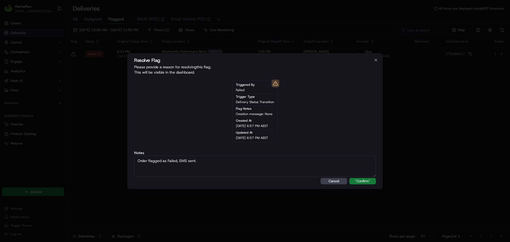
drag, startPoint x: 361, startPoint y: 176, endPoint x: 364, endPoint y: 179, distance: 4.9
click at [364, 179] on div "Resolve Flag Please provide a reason for resolving this flag . This will be vis…" at bounding box center [254, 120] width 255 height 135
type textarea "Order flagged as Failed, SMS sent."
click at [365, 180] on button ""Confirm"" at bounding box center [362, 181] width 27 height 6
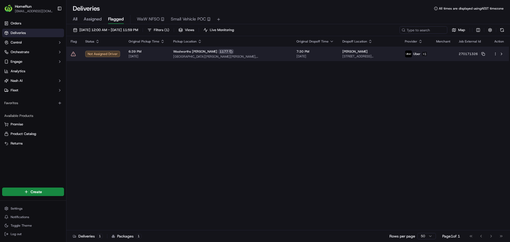
click at [74, 56] on icon at bounding box center [73, 53] width 5 height 5
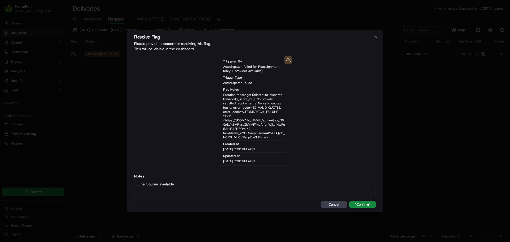
type textarea "One Courier available."
drag, startPoint x: 368, startPoint y: 208, endPoint x: 367, endPoint y: 205, distance: 3.7
click at [367, 207] on div "Resolve Flag Please provide a reason for resolving this flag . This will be vis…" at bounding box center [254, 121] width 255 height 182
click at [367, 202] on button ""Confirm"" at bounding box center [362, 204] width 27 height 6
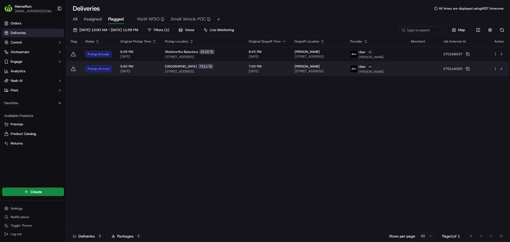
click at [75, 68] on icon at bounding box center [73, 68] width 5 height 5
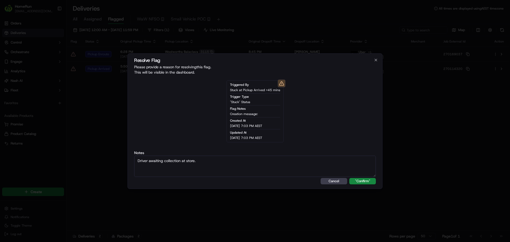
click at [367, 176] on textarea "Driver awaiting collection at store." at bounding box center [255, 166] width 242 height 21
type textarea "Driver awaiting collection at store."
click at [366, 178] on button ""Confirm"" at bounding box center [362, 181] width 27 height 6
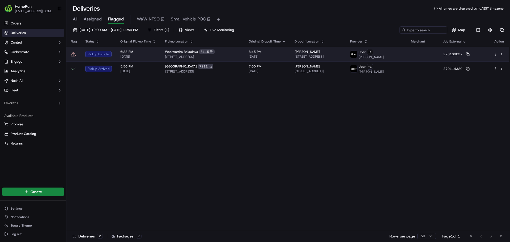
click at [73, 53] on icon at bounding box center [73, 54] width 5 height 5
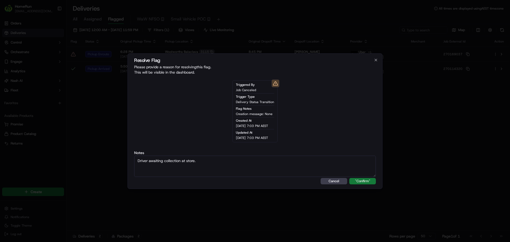
type textarea "Driver awaiting collection at store."
click at [374, 180] on button ""Confirm"" at bounding box center [362, 181] width 27 height 6
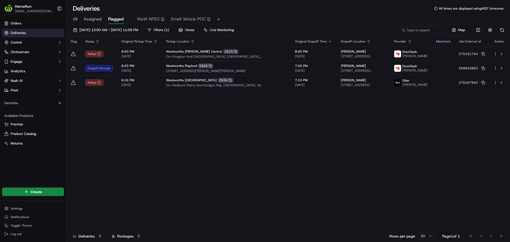
drag, startPoint x: 73, startPoint y: 218, endPoint x: 94, endPoint y: 197, distance: 30.1
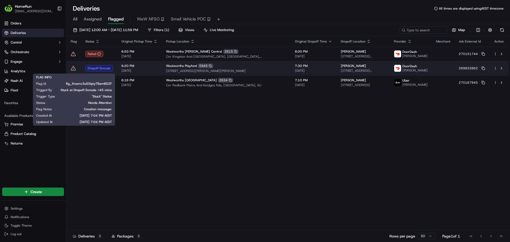
click at [72, 67] on icon at bounding box center [73, 68] width 5 height 5
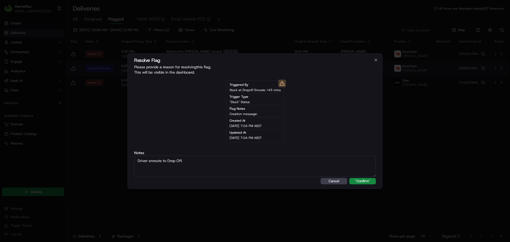
type textarea "Driver enroute to Drop Off."
click at [349, 178] on button ""Confirm"" at bounding box center [362, 181] width 27 height 6
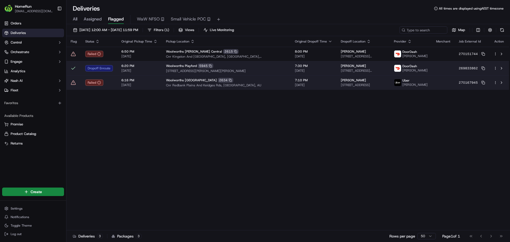
click at [100, 82] on td "Failed" at bounding box center [99, 82] width 36 height 14
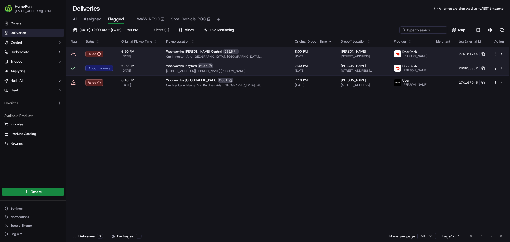
click at [130, 54] on span "[DATE]" at bounding box center [139, 56] width 36 height 4
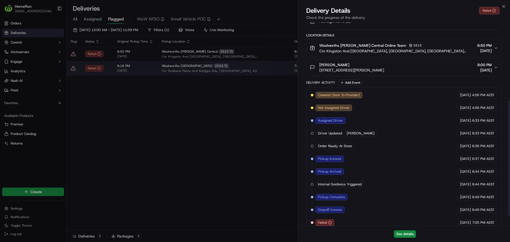
scroll to position [155, 0]
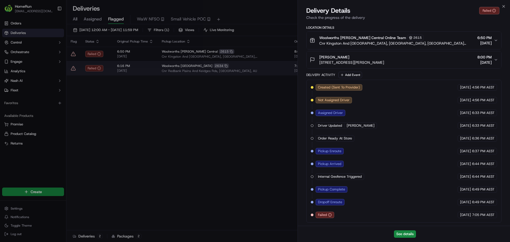
drag, startPoint x: 88, startPoint y: 56, endPoint x: 84, endPoint y: 56, distance: 4.2
click at [87, 56] on div at bounding box center [255, 121] width 510 height 242
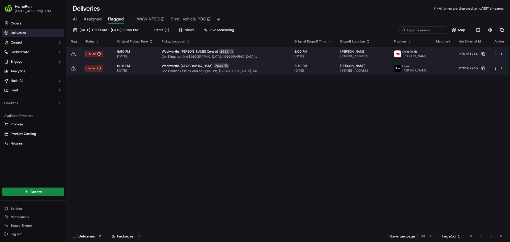
click at [73, 55] on icon at bounding box center [73, 53] width 5 height 5
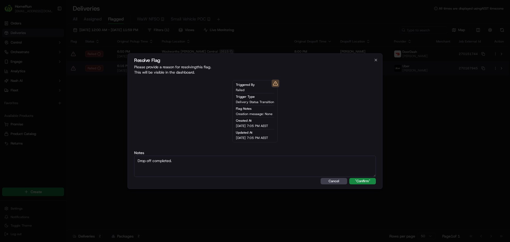
type textarea "Drop off completed."
click at [349, 178] on button ""Confirm"" at bounding box center [362, 181] width 27 height 6
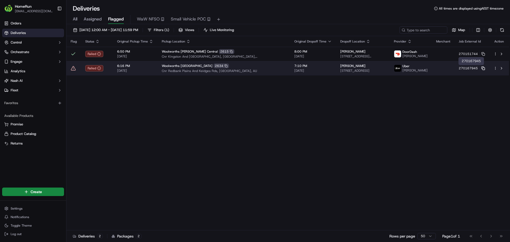
click at [483, 70] on rect at bounding box center [484, 69] width 2 height 2
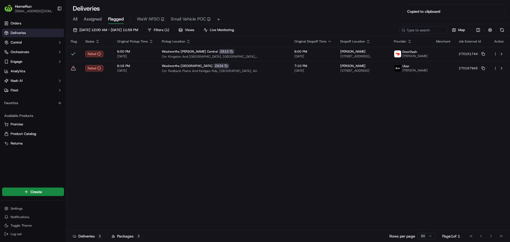
click at [388, 129] on div "Flag Status Original Pickup Time Pickup Location Original Dropoff Time Dropoff …" at bounding box center [287, 133] width 443 height 194
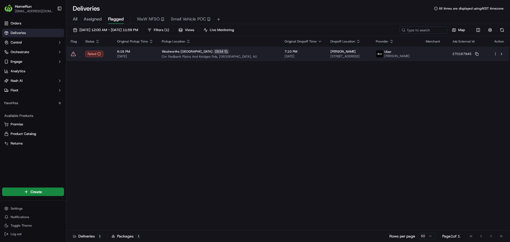
click at [74, 57] on icon at bounding box center [73, 53] width 5 height 5
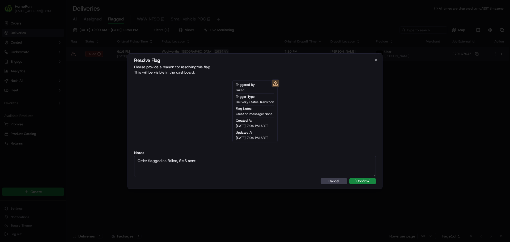
type textarea "Order flagged as Failed, SMS sent."
click at [349, 178] on button ""Confirm"" at bounding box center [362, 181] width 27 height 6
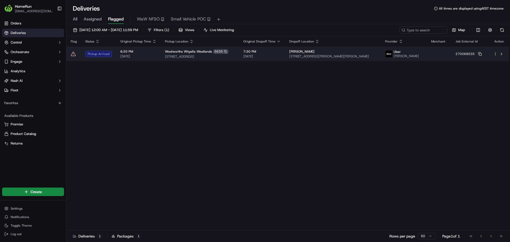
click at [73, 54] on icon at bounding box center [73, 53] width 5 height 5
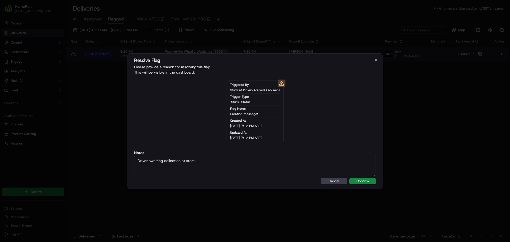
type textarea "Driver awaiting collection at store."
click at [349, 178] on button ""Confirm"" at bounding box center [362, 181] width 27 height 6
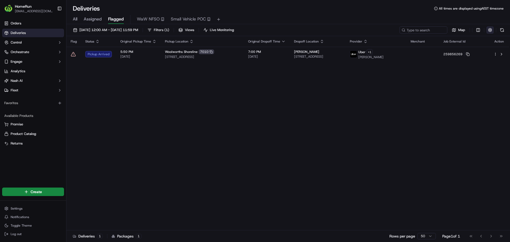
click at [487, 28] on button "button" at bounding box center [489, 29] width 7 height 7
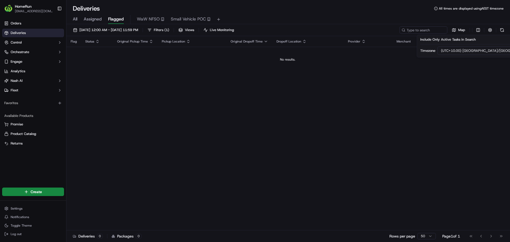
click at [307, 17] on div "All Assigned Flagged WaW NFSO Small Vehicle POC" at bounding box center [288, 19] width 444 height 9
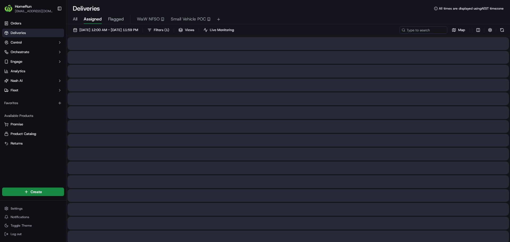
click at [93, 20] on span "Assigned" at bounding box center [93, 19] width 18 height 6
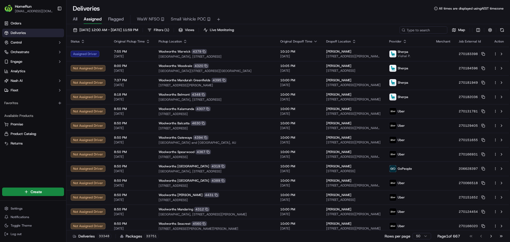
click at [120, 20] on span "Flagged" at bounding box center [116, 19] width 16 height 6
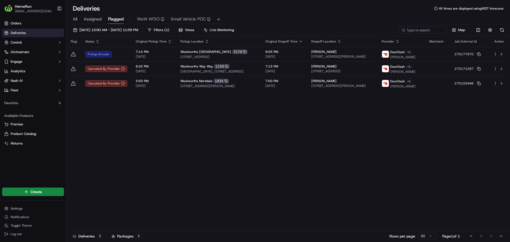
click at [208, 174] on div "Flag Status Original Pickup Time Pickup Location Original Dropoff Time Dropoff …" at bounding box center [287, 133] width 443 height 194
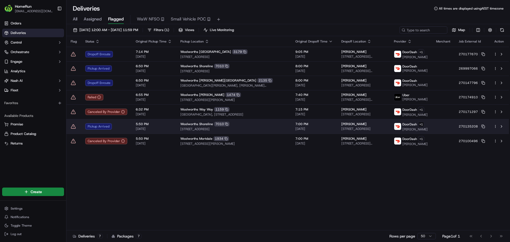
click at [74, 128] on icon at bounding box center [73, 126] width 5 height 5
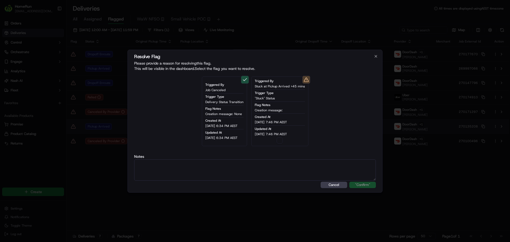
type button "on"
drag, startPoint x: 279, startPoint y: 141, endPoint x: 273, endPoint y: 164, distance: 24.4
click at [279, 141] on button "on" at bounding box center [280, 140] width 6 height 6
click at [271, 171] on textarea at bounding box center [255, 169] width 242 height 21
paste textarea "Driver awaiting collection at store."
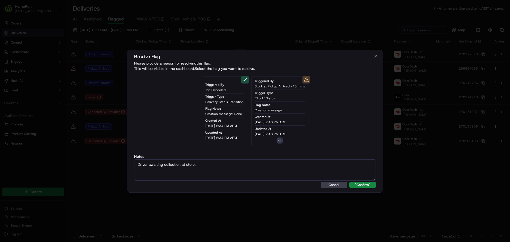
type textarea "Driver awaiting collection at store."
click at [349, 182] on button ""Confirm"" at bounding box center [362, 185] width 27 height 6
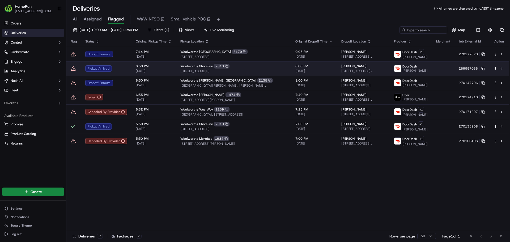
click at [75, 69] on icon at bounding box center [73, 68] width 5 height 5
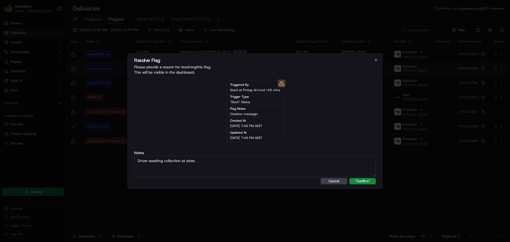
type textarea "Driver awaiting collection at store."
click at [349, 178] on button ""Confirm"" at bounding box center [362, 181] width 27 height 6
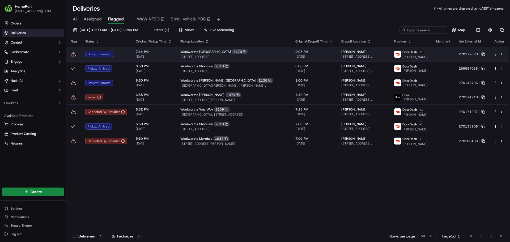
click at [72, 54] on icon at bounding box center [73, 54] width 5 height 4
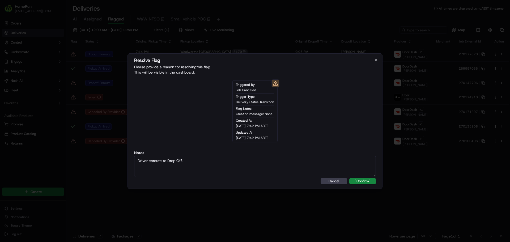
type textarea "Driver enroute to Drop Off."
click at [349, 178] on button ""Confirm"" at bounding box center [362, 181] width 27 height 6
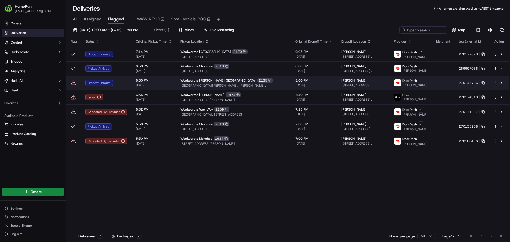
click at [73, 82] on icon at bounding box center [73, 82] width 5 height 5
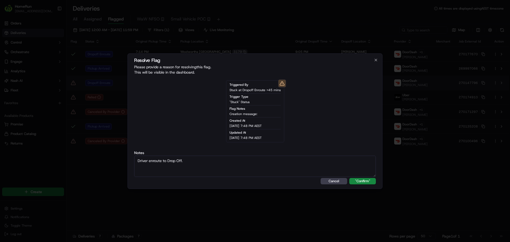
type textarea "Driver enroute to Drop Off."
click at [349, 178] on button ""Confirm"" at bounding box center [362, 181] width 27 height 6
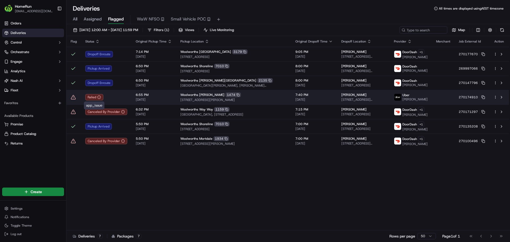
click at [111, 98] on div "Failed" at bounding box center [106, 97] width 42 height 6
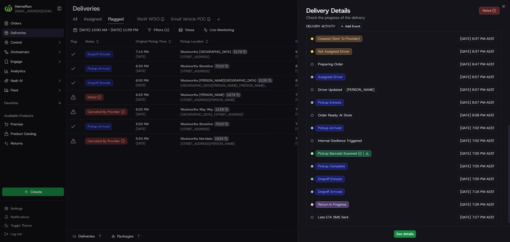
scroll to position [212, 0]
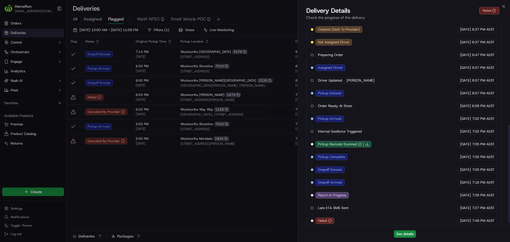
click at [424, 182] on div "Created (Sent To Provider) Uber 19/09/2025 6:37 PM AEST Not Assigned Driver Ube…" at bounding box center [404, 125] width 186 height 198
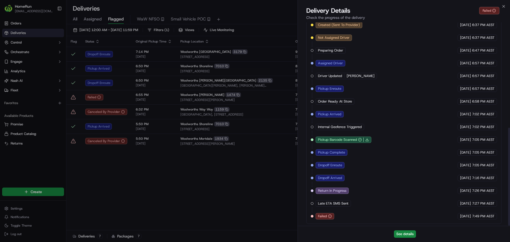
scroll to position [218, 0]
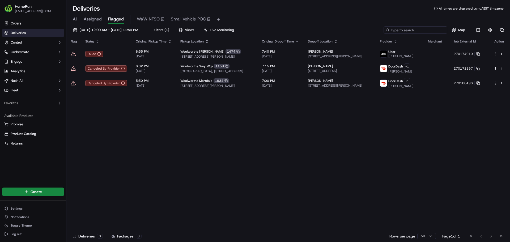
click at [423, 30] on input at bounding box center [416, 29] width 64 height 7
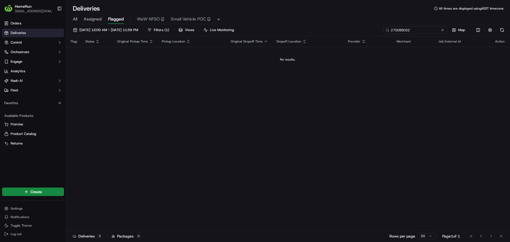
click at [412, 31] on input "270088052" at bounding box center [416, 29] width 64 height 7
type input "270088052"
click at [118, 31] on span "19/09/2025 12:00 AM - 19/09/2025 11:59 PM" at bounding box center [108, 30] width 59 height 5
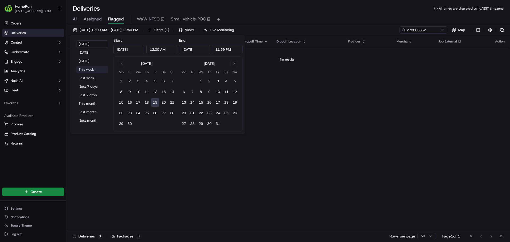
click at [92, 70] on button "This week" at bounding box center [92, 69] width 32 height 7
type input "Sep 15, 2025"
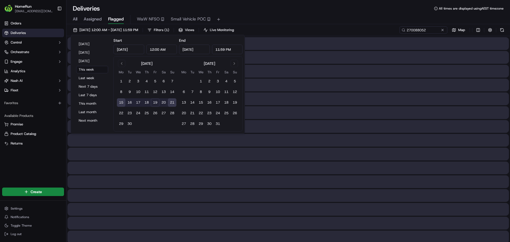
click at [189, 52] on input "Sep 21, 2025" at bounding box center [194, 50] width 31 height 10
click at [193, 49] on input "Sep 21, 2025" at bounding box center [194, 50] width 31 height 10
type input "Sep 22, 2025"
click at [281, 18] on div "All Assigned Flagged WaW NFSO Small Vehicle POC" at bounding box center [288, 19] width 444 height 9
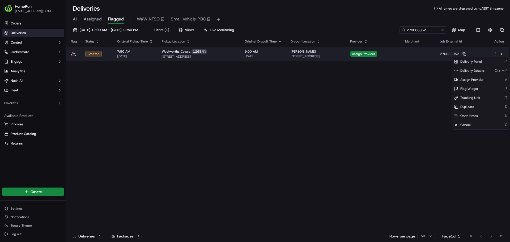
click at [496, 54] on html "HomeRun jdisibio1@woolworths.com.au Toggle Sidebar Orders Deliveries Control Or…" at bounding box center [255, 121] width 510 height 242
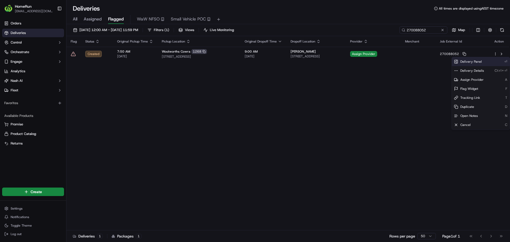
click at [476, 62] on span "Delivery Panel" at bounding box center [471, 61] width 22 height 4
click at [481, 71] on span "Delivery Details" at bounding box center [472, 71] width 24 height 4
drag, startPoint x: 251, startPoint y: 136, endPoint x: 304, endPoint y: 116, distance: 57.0
click at [252, 135] on div "Flag Status Original Pickup Time Pickup Location Original Dropoff Time Dropoff …" at bounding box center [287, 133] width 443 height 194
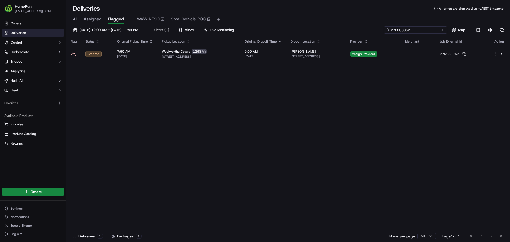
click at [436, 26] on input "270088052" at bounding box center [416, 29] width 64 height 7
click at [505, 28] on button at bounding box center [501, 29] width 7 height 7
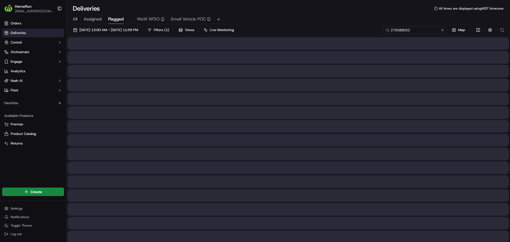
click at [433, 30] on input "270088052" at bounding box center [416, 29] width 64 height 7
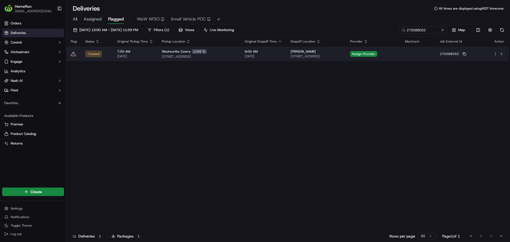
click at [496, 54] on html "HomeRun jdisibio1@woolworths.com.au Toggle Sidebar Orders Deliveries Control Or…" at bounding box center [255, 121] width 510 height 242
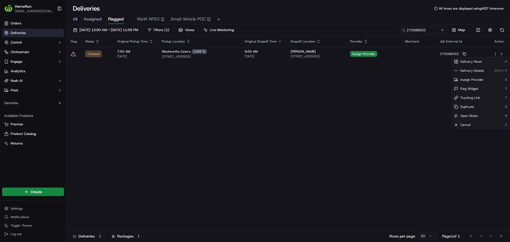
click at [501, 54] on html "HomeRun jdisibio1@woolworths.com.au Toggle Sidebar Orders Deliveries Control Or…" at bounding box center [255, 121] width 510 height 242
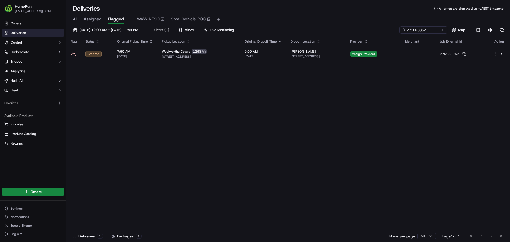
click at [501, 54] on button at bounding box center [501, 54] width 6 height 6
click at [426, 32] on input "270088052" at bounding box center [416, 29] width 64 height 7
click at [418, 29] on input "270164656" at bounding box center [416, 29] width 64 height 7
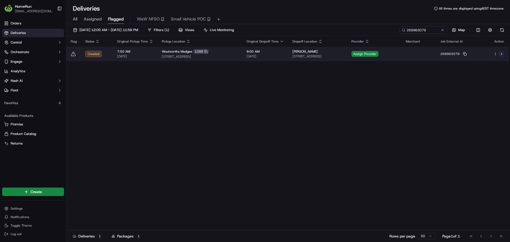
click at [503, 53] on button at bounding box center [501, 54] width 6 height 6
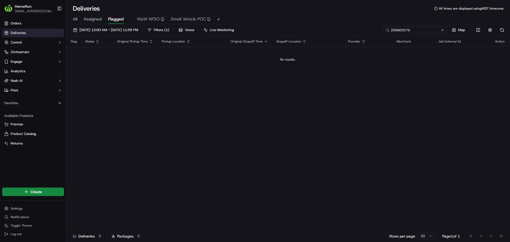
click at [421, 31] on input "269963079" at bounding box center [416, 29] width 64 height 7
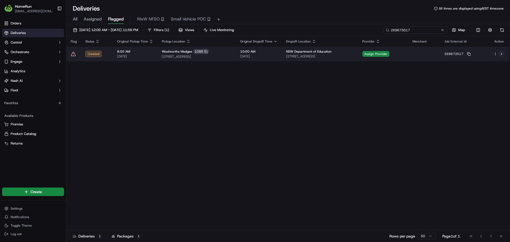
type input "269673517"
click at [502, 51] on button at bounding box center [501, 54] width 6 height 6
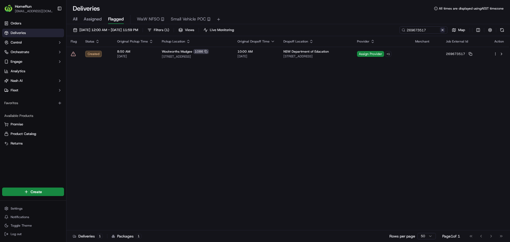
click at [443, 31] on button at bounding box center [442, 29] width 5 height 5
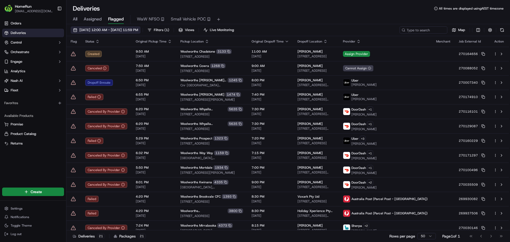
click at [123, 29] on span "15/09/2025 12:00 AM - 22/09/2025 11:59 PM" at bounding box center [108, 30] width 59 height 5
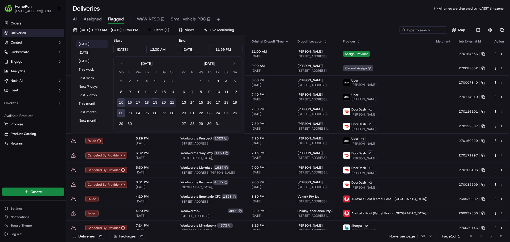
click at [82, 43] on button "Today" at bounding box center [92, 43] width 32 height 7
type input "Sep 19, 2025"
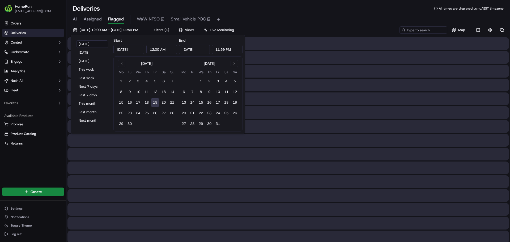
click at [168, 6] on div "Deliveries All times are displayed using AEST timezone" at bounding box center [288, 8] width 444 height 8
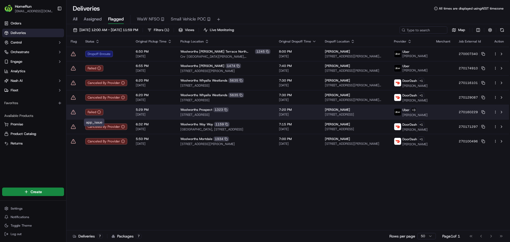
click at [110, 112] on div "Failed" at bounding box center [106, 112] width 42 height 6
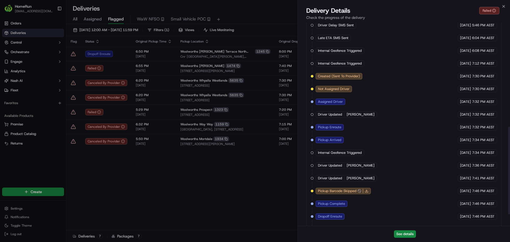
scroll to position [269, 0]
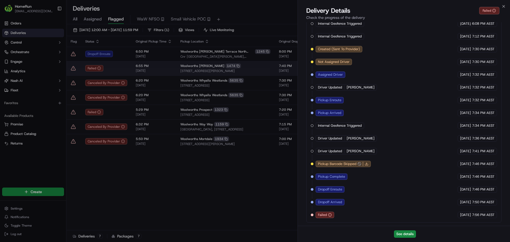
drag, startPoint x: 175, startPoint y: 89, endPoint x: 97, endPoint y: 71, distance: 79.3
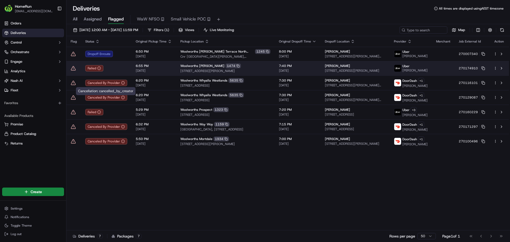
click at [129, 67] on td "Failed" at bounding box center [106, 68] width 50 height 14
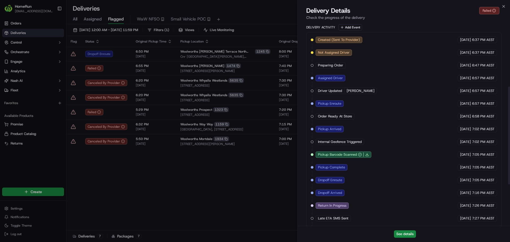
scroll to position [218, 0]
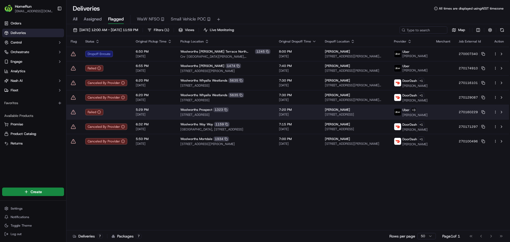
click at [107, 108] on td "Failed" at bounding box center [106, 112] width 50 height 15
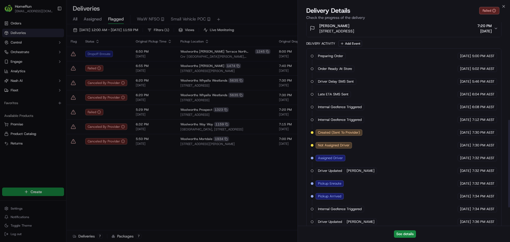
scroll to position [269, 0]
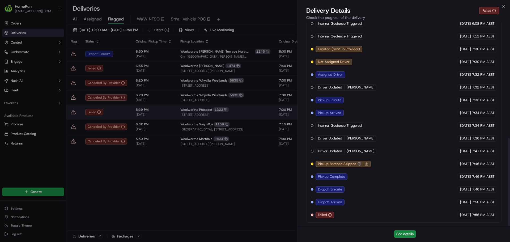
drag, startPoint x: 242, startPoint y: 136, endPoint x: 152, endPoint y: 123, distance: 90.9
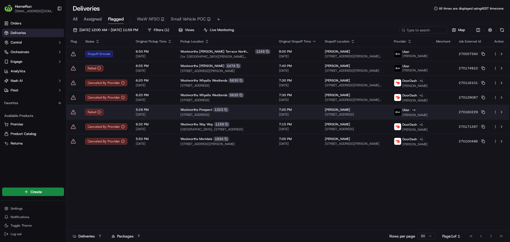
click at [72, 115] on icon at bounding box center [73, 111] width 5 height 5
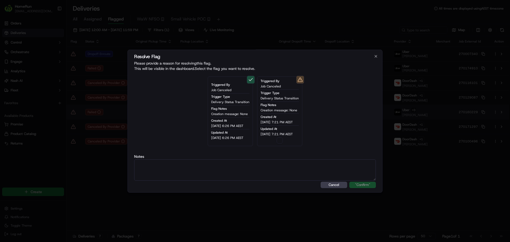
type button "on"
click at [275, 139] on div "Triggered By Job Canceled Trigger Type Delivery Status Transition Flag Notes Cr…" at bounding box center [279, 111] width 45 height 70
click at [277, 140] on div "Triggered By Job Canceled Trigger Type Delivery Status Transition Flag Notes Cr…" at bounding box center [279, 111] width 45 height 70
click at [279, 142] on button "on" at bounding box center [280, 140] width 6 height 6
click at [279, 157] on label "Notes" at bounding box center [255, 157] width 242 height 4
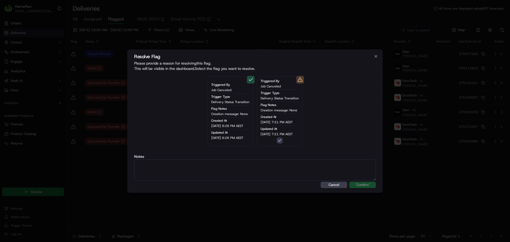
click at [273, 168] on textarea at bounding box center [255, 169] width 242 height 21
paste textarea "Drop off completed."
type textarea "Drop off completed."
click at [349, 182] on button ""Confirm"" at bounding box center [362, 185] width 27 height 6
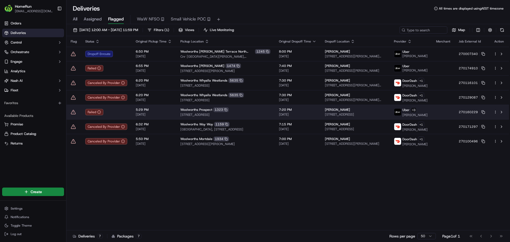
click at [75, 115] on div at bounding box center [74, 111] width 6 height 5
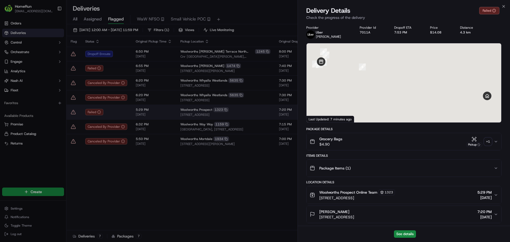
drag, startPoint x: 138, startPoint y: 112, endPoint x: 102, endPoint y: 114, distance: 36.2
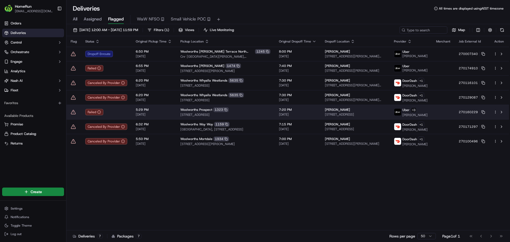
click at [74, 114] on icon at bounding box center [73, 111] width 5 height 5
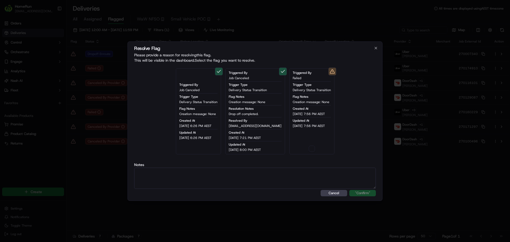
click at [309, 148] on button "button" at bounding box center [312, 149] width 6 height 6
click at [299, 173] on textarea at bounding box center [255, 178] width 242 height 21
paste textarea "Drop off completed."
type textarea "Drop off completed."
click at [349, 190] on button ""Confirm"" at bounding box center [362, 193] width 27 height 6
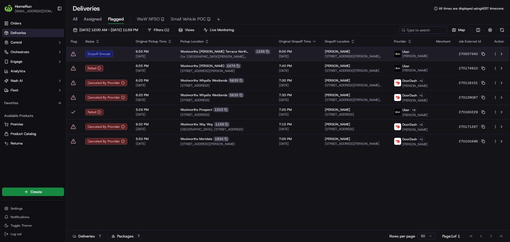
click at [111, 53] on div "Dropoff Enroute" at bounding box center [106, 54] width 42 height 6
click at [74, 54] on icon at bounding box center [73, 53] width 5 height 5
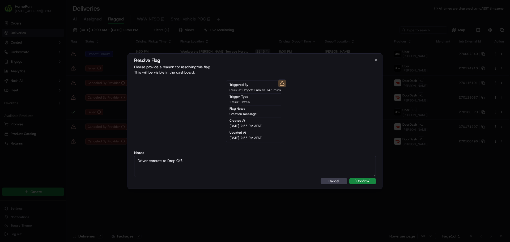
type textarea "Driver enroute to Drop Off."
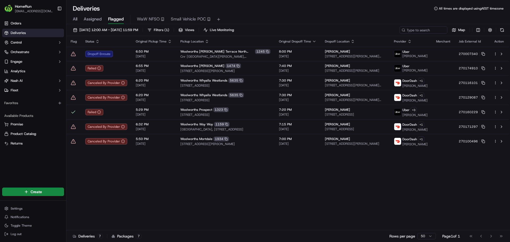
click at [74, 57] on td at bounding box center [73, 54] width 15 height 14
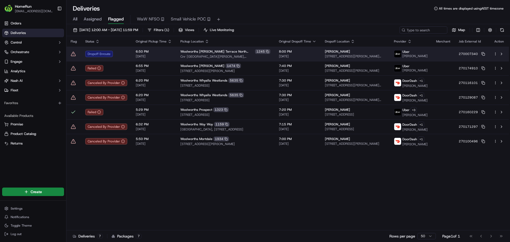
click at [74, 56] on icon at bounding box center [73, 54] width 5 height 4
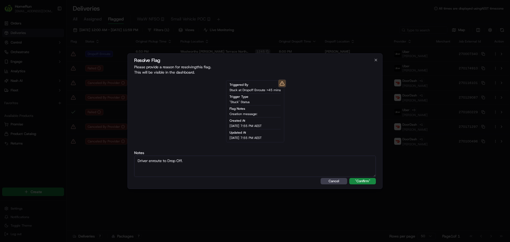
click at [349, 178] on button ""Confirm"" at bounding box center [362, 181] width 27 height 6
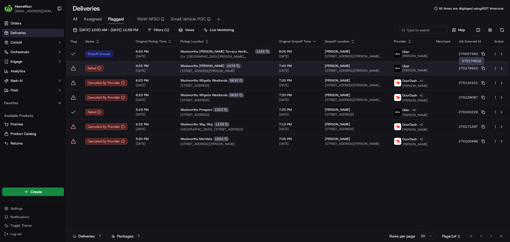
click at [486, 69] on td "270174910" at bounding box center [471, 68] width 35 height 14
click at [483, 69] on rect at bounding box center [484, 69] width 2 height 2
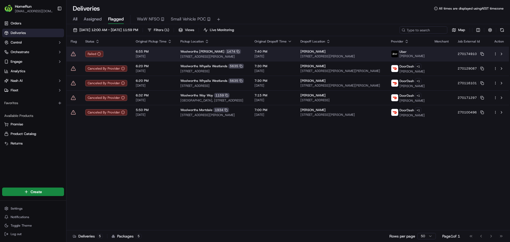
click at [73, 54] on icon at bounding box center [73, 53] width 5 height 5
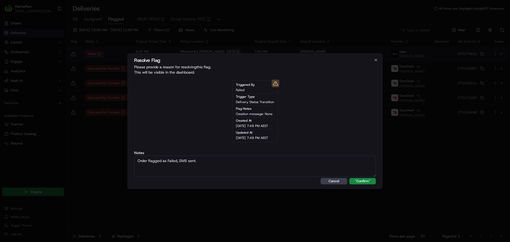
click button "Cancel" at bounding box center [334, 181] width 27 height 6
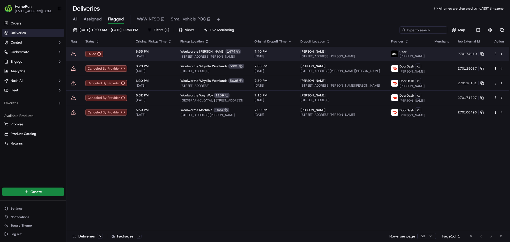
click at [74, 54] on icon at bounding box center [73, 53] width 5 height 5
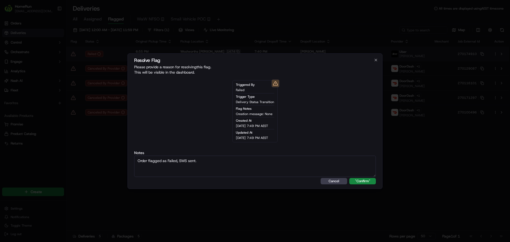
click at [349, 178] on button ""Confirm"" at bounding box center [362, 181] width 27 height 6
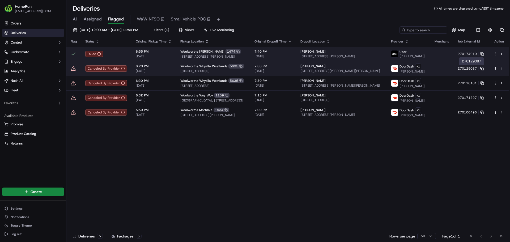
click at [483, 67] on icon at bounding box center [482, 69] width 4 height 4
click at [73, 68] on icon at bounding box center [73, 68] width 5 height 4
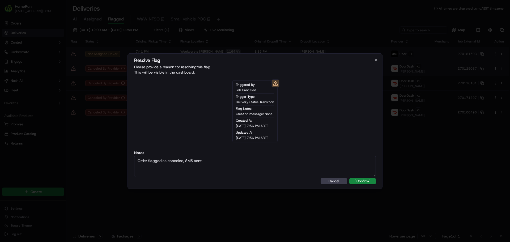
click at [349, 178] on button ""Confirm"" at bounding box center [362, 181] width 27 height 6
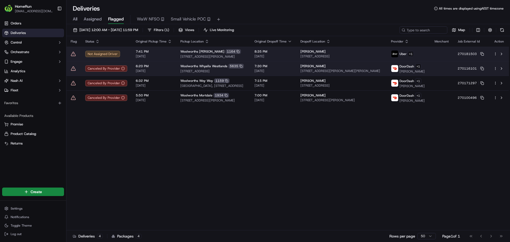
click at [76, 55] on icon at bounding box center [73, 53] width 5 height 5
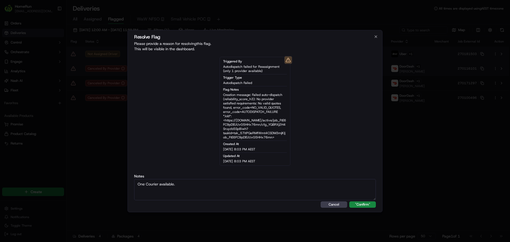
click at [349, 201] on button ""Confirm"" at bounding box center [362, 204] width 27 height 6
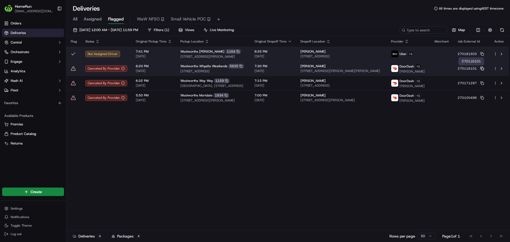
click at [482, 67] on icon at bounding box center [482, 68] width 2 height 2
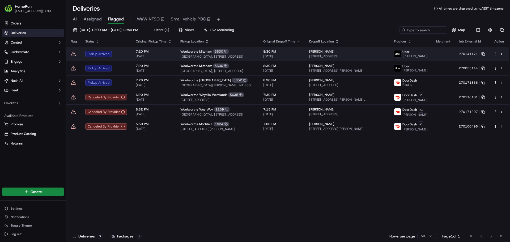
click at [72, 53] on icon at bounding box center [73, 53] width 5 height 5
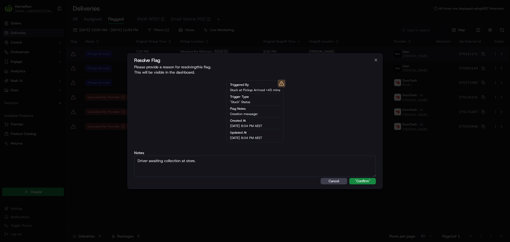
click at [349, 178] on button ""Confirm"" at bounding box center [362, 181] width 27 height 6
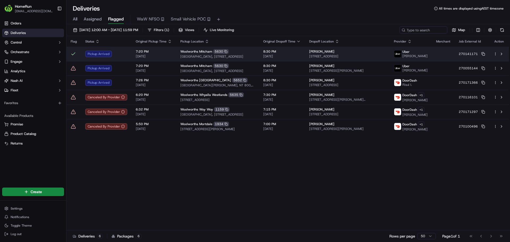
click at [73, 67] on icon at bounding box center [73, 68] width 5 height 5
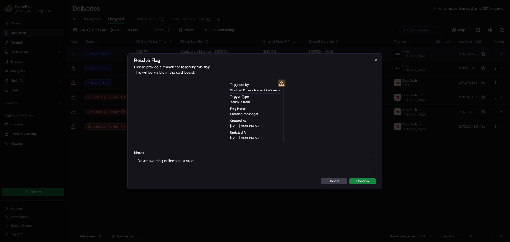
click at [349, 178] on button ""Confirm"" at bounding box center [362, 181] width 27 height 6
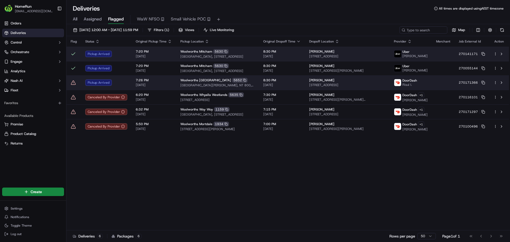
click at [72, 83] on icon at bounding box center [73, 82] width 5 height 5
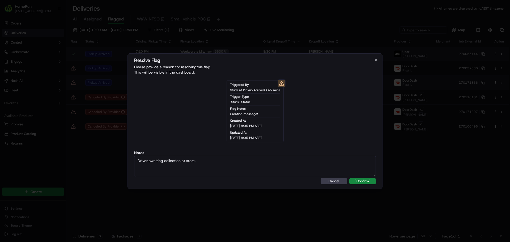
click at [349, 178] on button ""Confirm"" at bounding box center [362, 181] width 27 height 6
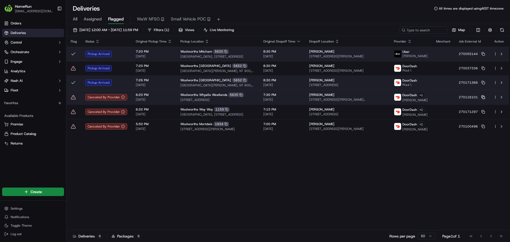
click at [484, 96] on icon at bounding box center [483, 97] width 4 height 4
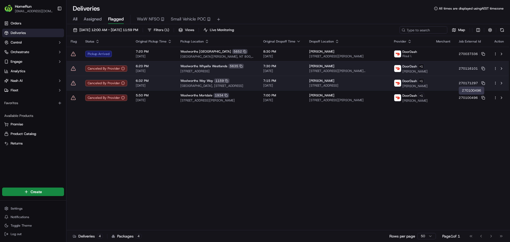
click at [74, 68] on icon at bounding box center [73, 68] width 5 height 4
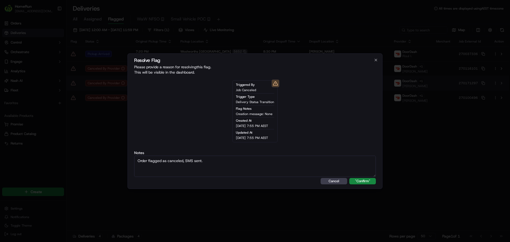
click at [349, 178] on button ""Confirm"" at bounding box center [362, 181] width 27 height 6
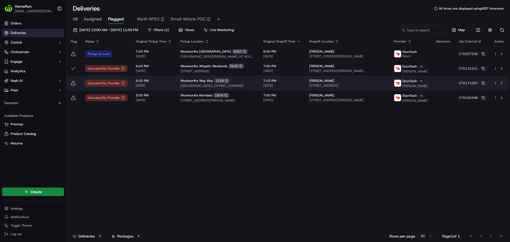
click at [75, 53] on icon at bounding box center [73, 53] width 5 height 5
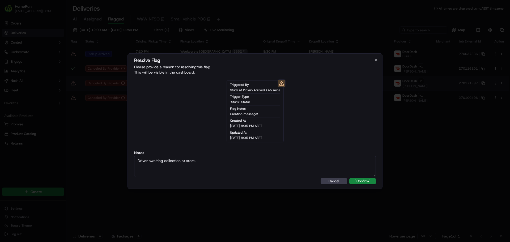
click at [349, 178] on button ""Confirm"" at bounding box center [362, 181] width 27 height 6
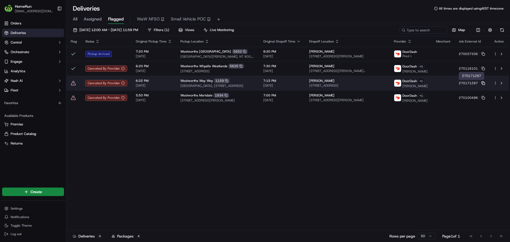
click at [482, 83] on icon at bounding box center [483, 83] width 4 height 4
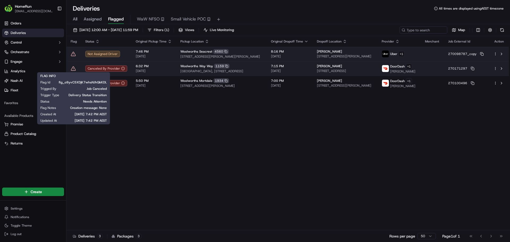
click at [73, 71] on icon at bounding box center [73, 68] width 5 height 5
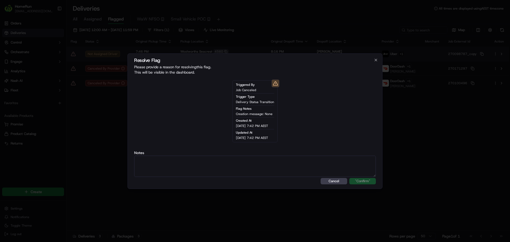
paste textarea "Order flagged as canceled, SMS sent."
click at [349, 178] on button ""Confirm"" at bounding box center [362, 181] width 27 height 6
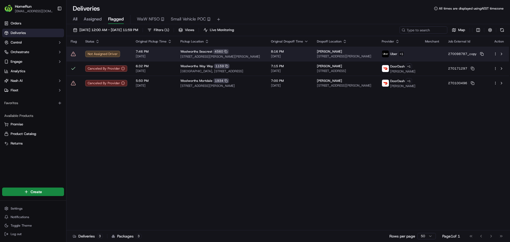
click at [73, 53] on icon at bounding box center [73, 53] width 5 height 5
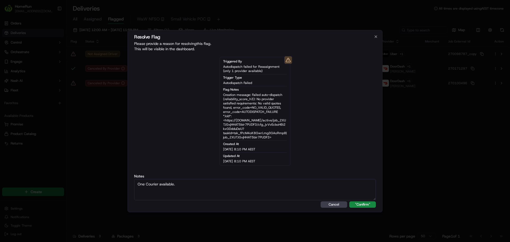
click at [349, 201] on button ""Confirm"" at bounding box center [362, 204] width 27 height 6
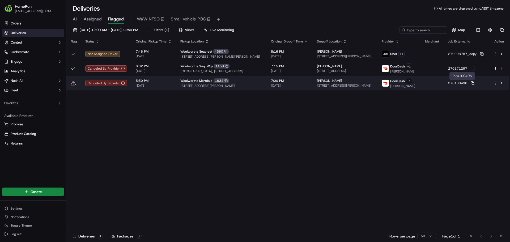
click at [473, 82] on icon at bounding box center [473, 83] width 4 height 4
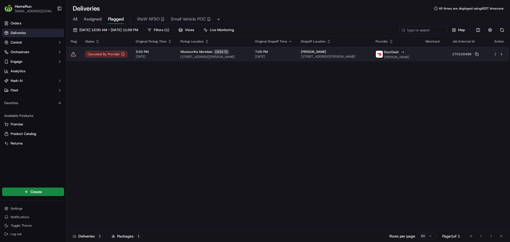
click at [483, 55] on td "270100496" at bounding box center [468, 54] width 41 height 15
click at [482, 55] on td "270100496" at bounding box center [468, 54] width 41 height 15
click at [479, 54] on icon at bounding box center [477, 54] width 4 height 4
click at [72, 54] on icon at bounding box center [73, 54] width 5 height 4
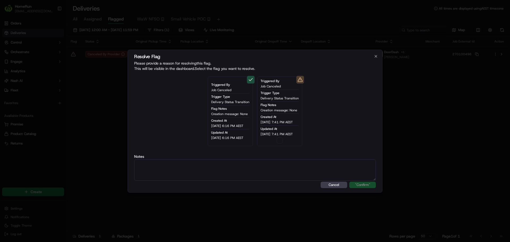
drag, startPoint x: 281, startPoint y: 140, endPoint x: 274, endPoint y: 168, distance: 29.4
click at [281, 140] on button "on" at bounding box center [280, 140] width 6 height 6
click at [273, 171] on textarea at bounding box center [255, 169] width 242 height 21
paste textarea "Order flagged as canceled, SMS sent."
click at [349, 182] on button ""Confirm"" at bounding box center [362, 185] width 27 height 6
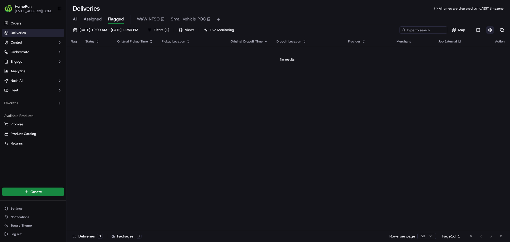
click at [488, 27] on button "button" at bounding box center [489, 29] width 7 height 7
click at [359, 123] on div "Flag Status Original Pickup Time Pickup Location Original Dropoff Time Dropoff …" at bounding box center [287, 133] width 443 height 194
click at [491, 30] on button "button" at bounding box center [489, 29] width 7 height 7
click at [434, 90] on div "Flag Status Original Pickup Time Pickup Location Original Dropoff Time Dropoff …" at bounding box center [287, 133] width 443 height 194
click at [290, 56] on td "No results." at bounding box center [287, 59] width 443 height 25
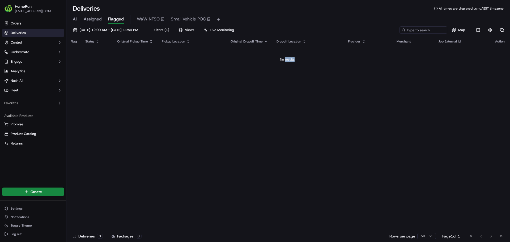
click at [290, 56] on td "No results." at bounding box center [287, 59] width 443 height 25
click at [288, 60] on div "No results." at bounding box center [288, 59] width 438 height 4
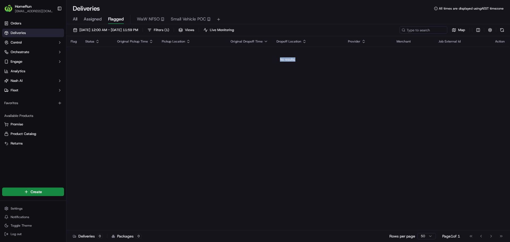
click at [288, 60] on div "No results." at bounding box center [288, 59] width 438 height 4
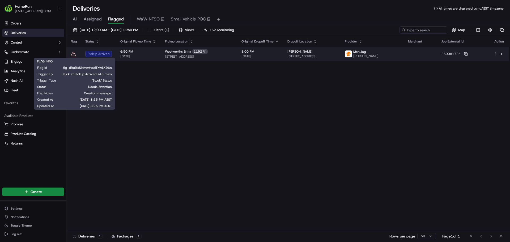
click at [73, 53] on icon at bounding box center [73, 53] width 5 height 5
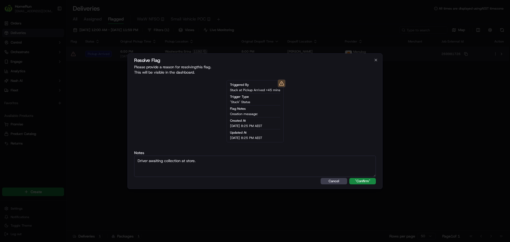
click at [349, 178] on button ""Confirm"" at bounding box center [362, 181] width 27 height 6
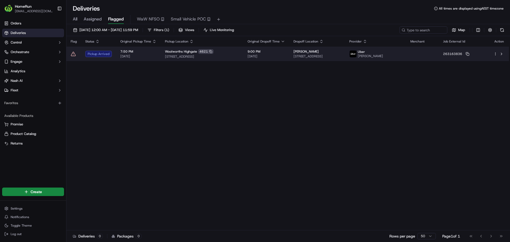
click at [73, 53] on icon at bounding box center [73, 53] width 5 height 5
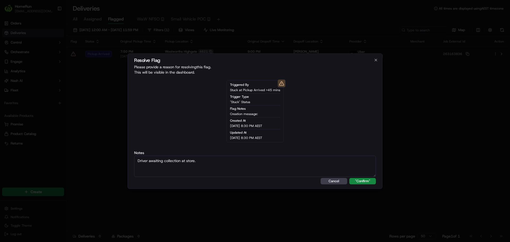
click at [349, 178] on button ""Confirm"" at bounding box center [362, 181] width 27 height 6
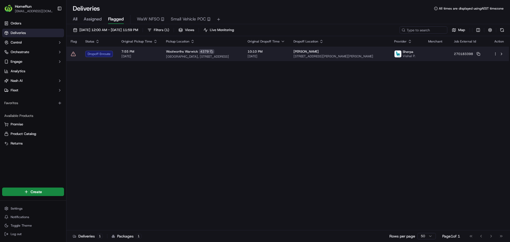
click at [74, 54] on icon at bounding box center [73, 53] width 5 height 5
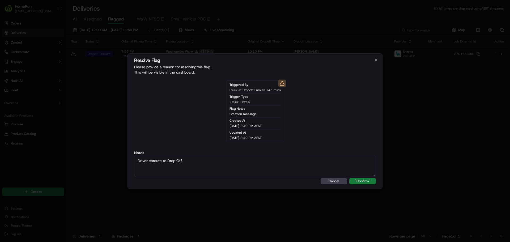
click at [371, 180] on button ""Confirm"" at bounding box center [362, 181] width 27 height 6
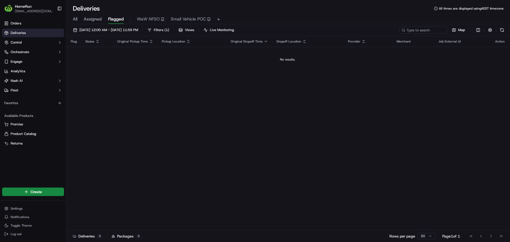
click at [500, 28] on button at bounding box center [501, 29] width 7 height 7
click at [502, 30] on button at bounding box center [501, 29] width 7 height 7
click at [281, 58] on div "No results." at bounding box center [288, 59] width 438 height 4
click at [502, 31] on button at bounding box center [501, 29] width 7 height 7
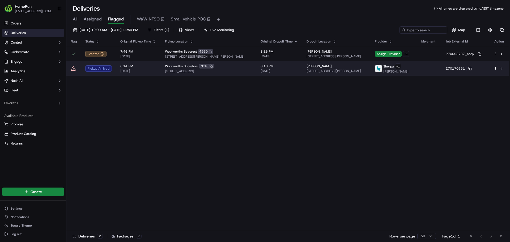
click at [73, 69] on icon at bounding box center [73, 68] width 5 height 5
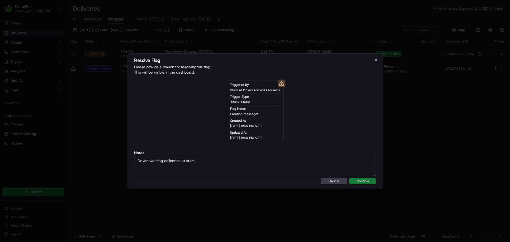
click at [359, 182] on button ""Confirm"" at bounding box center [362, 181] width 27 height 6
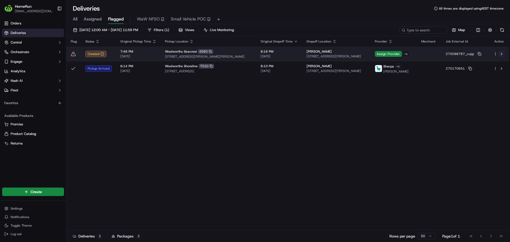
click at [500, 55] on button at bounding box center [501, 54] width 6 height 6
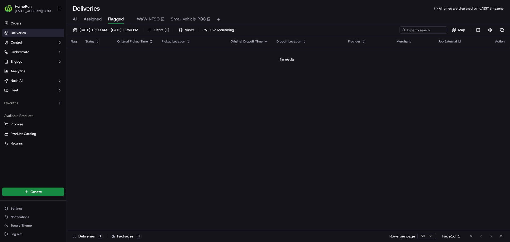
click at [73, 53] on td "No results." at bounding box center [287, 59] width 443 height 25
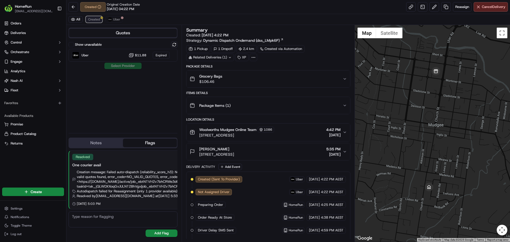
click at [91, 17] on span "Created" at bounding box center [94, 19] width 12 height 4
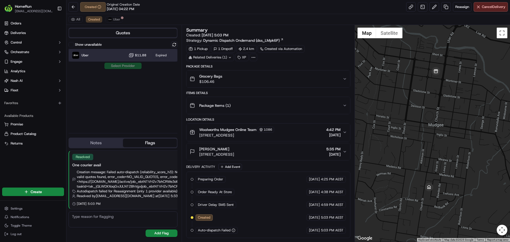
click at [128, 51] on div "Uber $11.88 Expired" at bounding box center [123, 55] width 109 height 13
click at [116, 54] on div "Uber $11.88 Expired" at bounding box center [123, 55] width 109 height 13
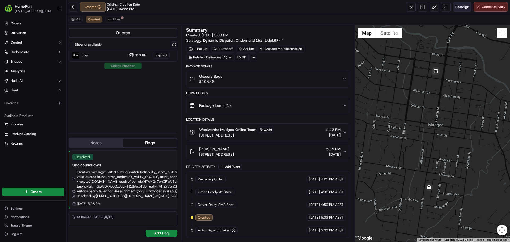
click at [457, 8] on span "Reassign" at bounding box center [462, 7] width 14 height 5
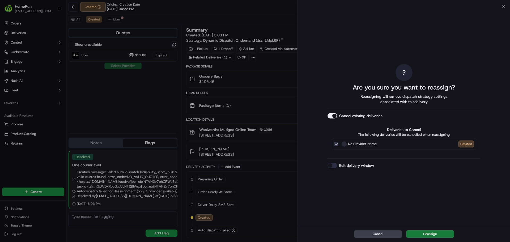
click at [423, 234] on button "Reassign" at bounding box center [430, 233] width 48 height 7
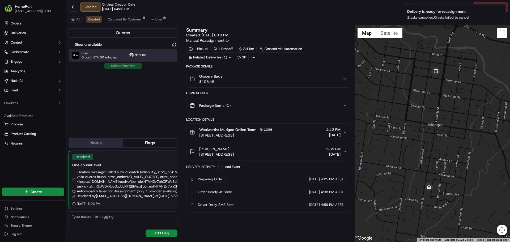
click at [117, 54] on div "Uber Dropoff ETA 50 minutes $11.88" at bounding box center [123, 55] width 109 height 13
click at [121, 67] on button "Assign Provider" at bounding box center [123, 66] width 38 height 6
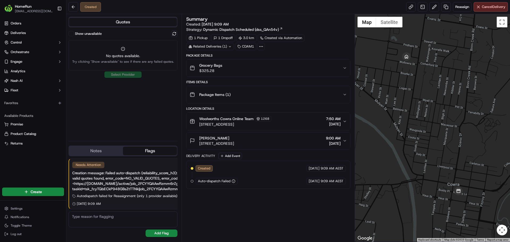
click at [219, 46] on div "Related Deliveries (1)" at bounding box center [210, 46] width 48 height 7
click at [221, 59] on span "ord_2FCYYQAAwRzmm6rZg3XNNh" at bounding box center [215, 58] width 56 height 5
click at [444, 6] on link at bounding box center [446, 7] width 10 height 10
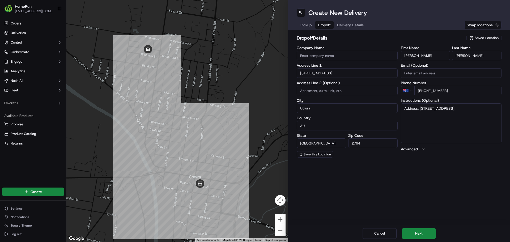
click at [328, 27] on span "Dropoff" at bounding box center [324, 24] width 13 height 5
click at [340, 23] on span "Delivery Details" at bounding box center [350, 24] width 27 height 5
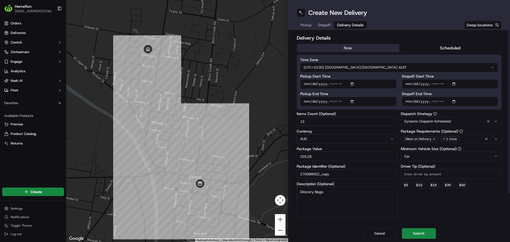
drag, startPoint x: 328, startPoint y: 83, endPoint x: 332, endPoint y: 85, distance: 4.8
click at [328, 83] on input "Pickup Start Time" at bounding box center [348, 84] width 96 height 10
type input "2025-09-20T09:50"
click at [432, 100] on input "Dropoff End Time" at bounding box center [450, 102] width 96 height 10
type input "2025-09-20T11:00"
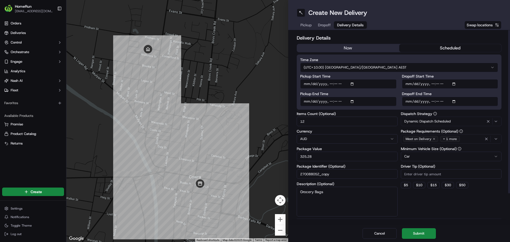
click at [432, 83] on input "Dropoff Start Time" at bounding box center [450, 84] width 96 height 10
type input "2025-09-20T10:00"
drag, startPoint x: 326, startPoint y: 174, endPoint x: 364, endPoint y: 173, distance: 38.0
click at [364, 173] on input "270088052_copy" at bounding box center [347, 174] width 101 height 10
type input "270088052_TimeAdjusted"
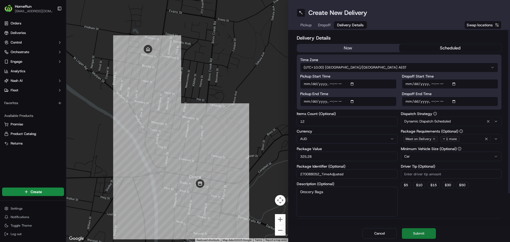
click at [420, 235] on button "Submit" at bounding box center [419, 233] width 34 height 11
click at [420, 235] on div "Cancel Submit" at bounding box center [399, 233] width 222 height 17
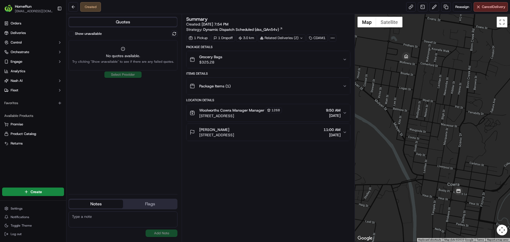
click at [77, 33] on label "Show unavailable" at bounding box center [88, 33] width 27 height 5
click at [74, 33] on button "Show unavailable" at bounding box center [71, 33] width 5 height 5
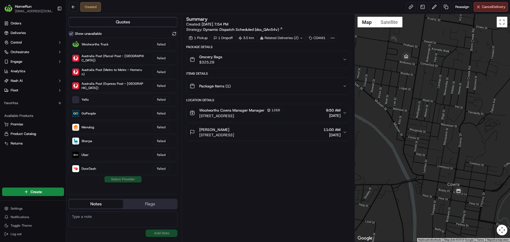
click at [71, 33] on button "Show unavailable" at bounding box center [71, 33] width 5 height 5
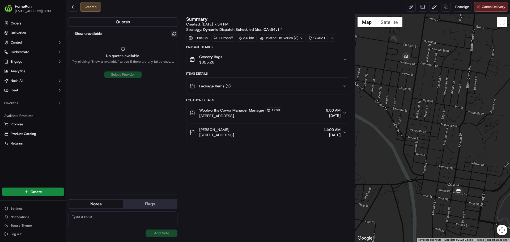
click at [176, 33] on button at bounding box center [174, 34] width 6 height 6
click at [281, 35] on div "Related Deliveries (2)" at bounding box center [282, 37] width 48 height 7
click at [279, 36] on div "Related Deliveries (2)" at bounding box center [282, 37] width 48 height 7
click at [175, 36] on button at bounding box center [174, 34] width 6 height 6
click at [77, 33] on label "Show unavailable" at bounding box center [88, 33] width 27 height 5
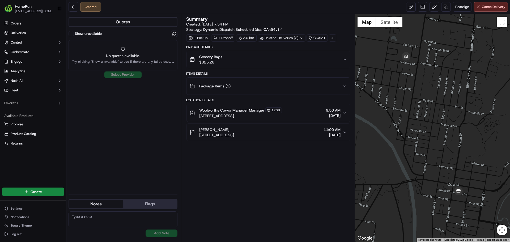
click at [74, 33] on button "Show unavailable" at bounding box center [71, 33] width 5 height 5
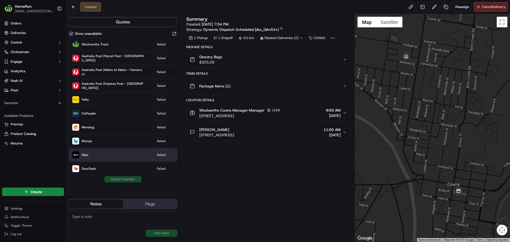
click at [95, 150] on div "Uber Failed" at bounding box center [123, 154] width 109 height 13
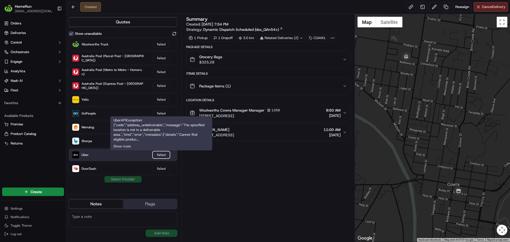
click at [161, 154] on div "Failed" at bounding box center [161, 154] width 17 height 7
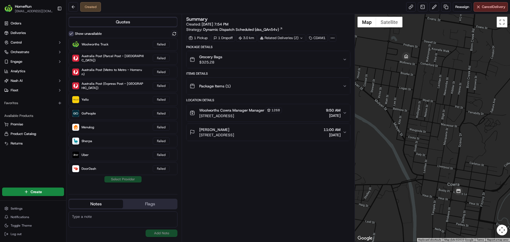
click at [127, 180] on div "Show unavailable Woolworths Truck Failed Australia Post (Parcel Post - Homerun)…" at bounding box center [123, 110] width 109 height 159
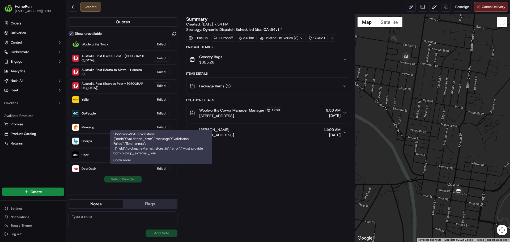
click at [162, 153] on div "DoorDashV2APIException: {"code":"validation_error","message":"Validation Failed…" at bounding box center [161, 147] width 102 height 34
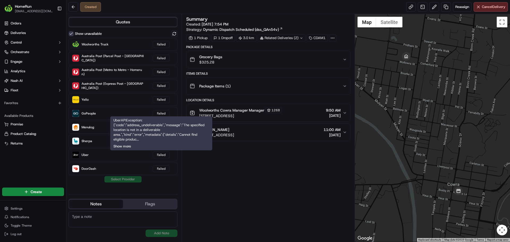
click at [118, 145] on button "Show more" at bounding box center [122, 146] width 18 height 5
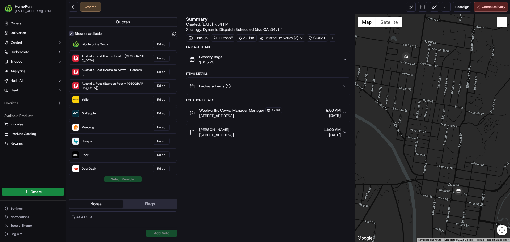
click at [259, 184] on div "Summary Created: 19/09/2025 7:54 PM Strategy: Dynamic Dispatch Scheduled (dss_Q…" at bounding box center [268, 128] width 164 height 222
click at [74, 8] on button at bounding box center [74, 7] width 10 height 10
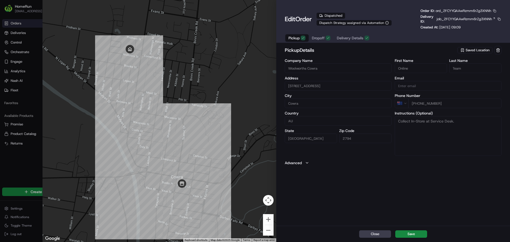
click at [315, 39] on span "Dropoff" at bounding box center [318, 37] width 13 height 5
click at [340, 39] on span "Delivery Details" at bounding box center [350, 37] width 27 height 5
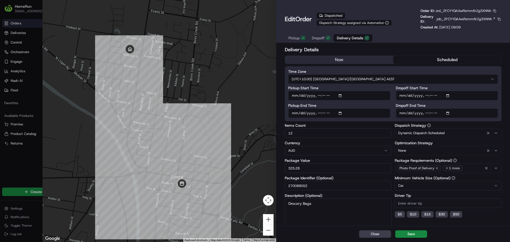
click at [321, 96] on input "Pickup Start Time" at bounding box center [339, 96] width 102 height 10
click at [318, 96] on input "Pickup Start Time" at bounding box center [339, 96] width 102 height 10
type input "2025-09-20T09:50"
click at [424, 95] on input "Dropoff Start Time" at bounding box center [447, 96] width 102 height 10
type input "2025-09-20T10:00"
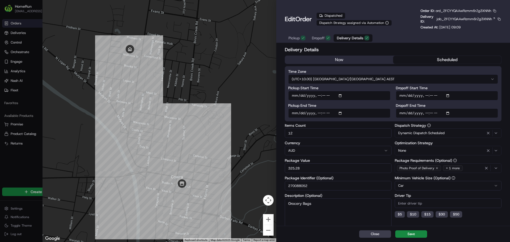
click at [424, 113] on div "Dropoff End Time" at bounding box center [447, 111] width 102 height 14
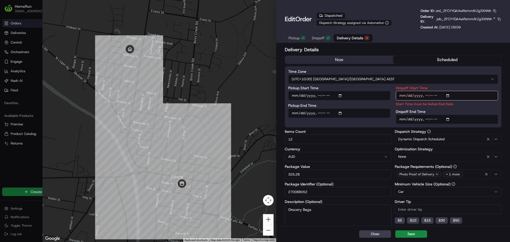
click at [425, 119] on input "Dropoff End Time" at bounding box center [447, 119] width 102 height 10
type input "2025-09-20T11:00"
click at [463, 109] on div "Dropoff Start Time Start Time must be before End Date Dropoff End Time" at bounding box center [447, 105] width 102 height 38
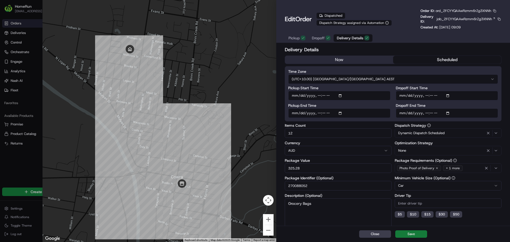
click at [413, 233] on button "Save" at bounding box center [411, 233] width 32 height 7
type input "1"
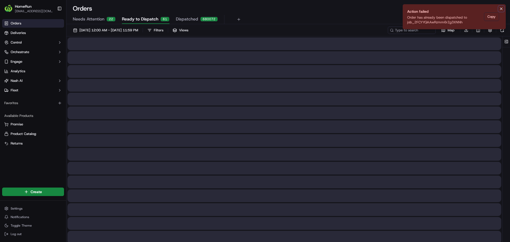
click at [500, 6] on button "Notifications (F8)" at bounding box center [501, 9] width 6 height 6
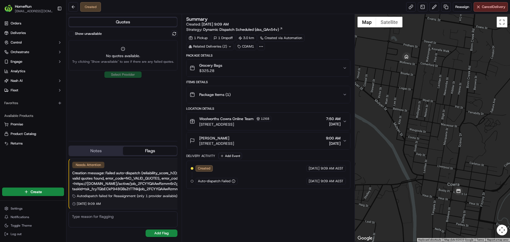
click at [73, 31] on div "Show unavailable" at bounding box center [123, 34] width 109 height 6
click at [86, 34] on label "Show unavailable" at bounding box center [88, 33] width 27 height 5
click at [74, 34] on button "Show unavailable" at bounding box center [71, 33] width 5 height 5
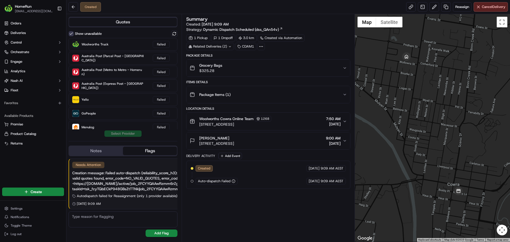
click at [216, 45] on div "Related Deliveries (2)" at bounding box center [210, 46] width 48 height 7
click at [211, 67] on span "job_L7bCHFhyzMF5fptphf5R2o" at bounding box center [218, 67] width 50 height 5
click at [481, 5] on button "Cancel Delivery" at bounding box center [491, 7] width 34 height 10
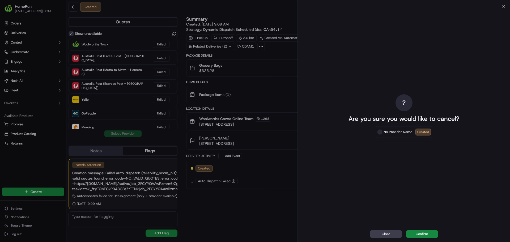
click at [420, 227] on div "Close Confirm" at bounding box center [404, 234] width 212 height 16
click at [421, 229] on div "Close Confirm" at bounding box center [404, 234] width 212 height 16
click at [423, 234] on button "Confirm" at bounding box center [422, 233] width 32 height 7
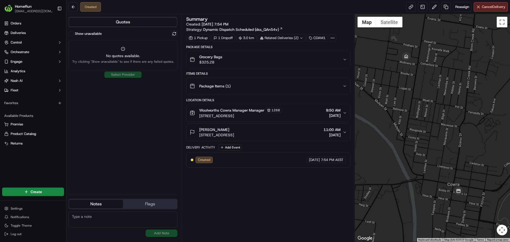
click at [244, 90] on div "Package Items ( 1 )" at bounding box center [266, 86] width 153 height 11
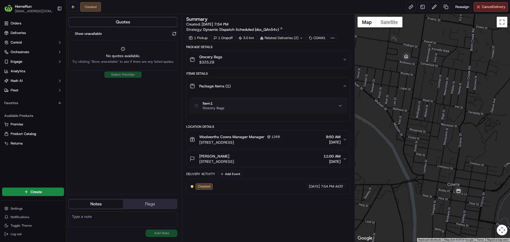
click at [243, 71] on div "Package Details Grocery Bags $325.28 Items Details Package Items ( 1 ) Item 1 G…" at bounding box center [268, 119] width 164 height 149
click at [237, 61] on div "Grocery Bags $325.28" at bounding box center [266, 59] width 153 height 11
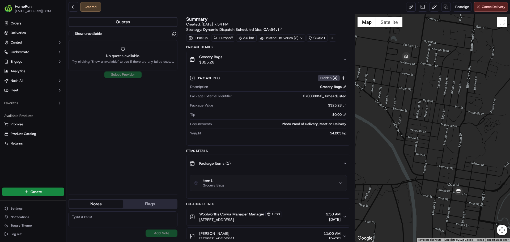
click at [298, 218] on div "Woolworths Cowra Manager Manager [STREET_ADDRESS] 9:50 AM [DATE]" at bounding box center [266, 216] width 153 height 11
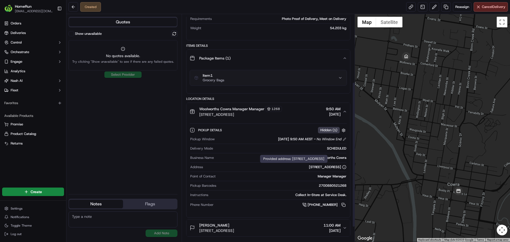
scroll to position [106, 0]
click at [343, 139] on button at bounding box center [345, 138] width 4 height 4
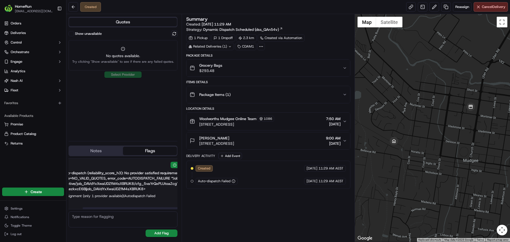
scroll to position [0, 74]
drag, startPoint x: 121, startPoint y: 181, endPoint x: 196, endPoint y: 179, distance: 74.7
click at [342, 118] on div "Woolworths Mudgee Online Team 1086 88 Mortimer Street, Mudgee, NSW 2850, AU 7:5…" at bounding box center [266, 121] width 153 height 11
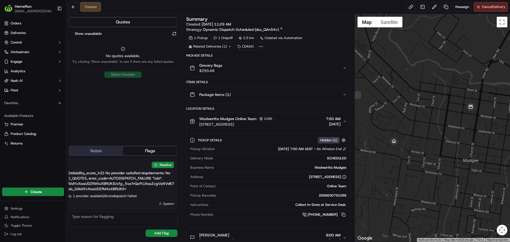
click at [345, 148] on button at bounding box center [345, 149] width 4 height 4
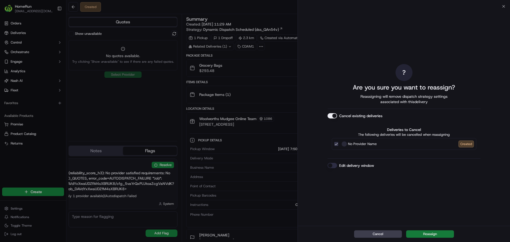
click at [448, 235] on button "Reassign" at bounding box center [430, 233] width 48 height 7
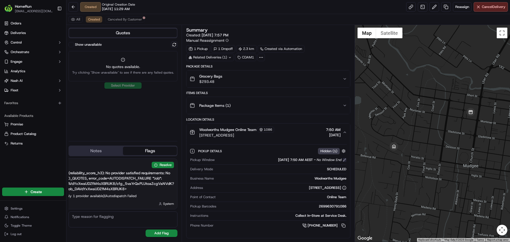
click at [345, 159] on button at bounding box center [345, 160] width 4 height 4
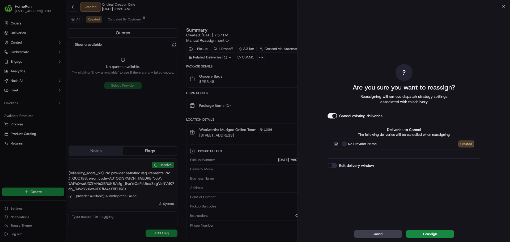
click at [333, 167] on button "Edit delivery window" at bounding box center [333, 165] width 10 height 5
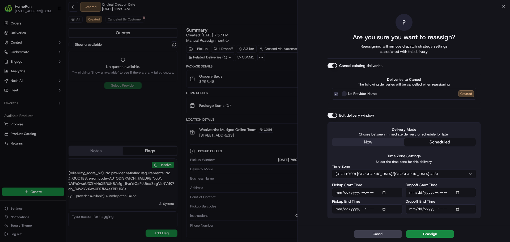
click at [436, 207] on input "Dropoff End Time" at bounding box center [441, 209] width 70 height 10
type input "2025-09-21T11:00"
click at [435, 191] on input "Dropoff Start Time" at bounding box center [441, 193] width 70 height 10
type input "2025-09-21T10:00"
click at [363, 192] on input "Pickup Start Time" at bounding box center [367, 193] width 70 height 10
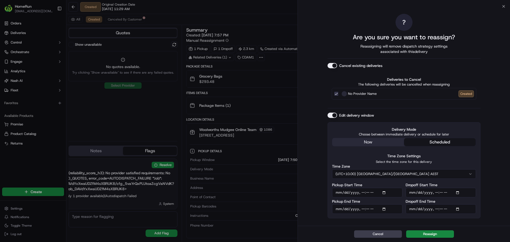
type input "2025-09-21T09:50"
click at [426, 232] on button "Reassign" at bounding box center [430, 233] width 48 height 7
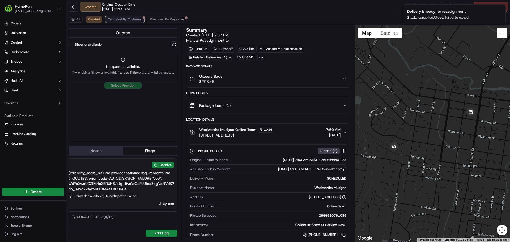
click at [111, 22] on button "Canceled By Customer" at bounding box center [124, 19] width 39 height 6
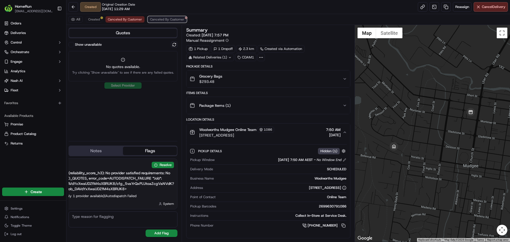
click at [157, 22] on button "Canceled By Customer" at bounding box center [167, 19] width 39 height 6
click at [95, 19] on span "Created" at bounding box center [94, 19] width 12 height 4
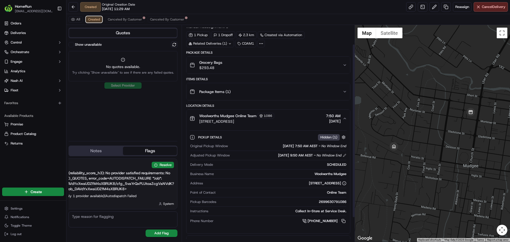
scroll to position [54, 0]
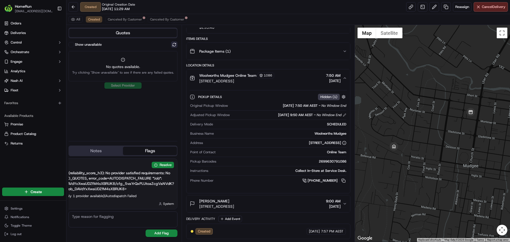
click at [172, 43] on button at bounding box center [174, 44] width 6 height 6
click at [173, 43] on button at bounding box center [174, 44] width 6 height 6
click at [346, 203] on button "Joel Hasler 12 Winter St, Mudgee, NSW 2850, AU 9:00 AM 21/09/2025" at bounding box center [267, 203] width 163 height 17
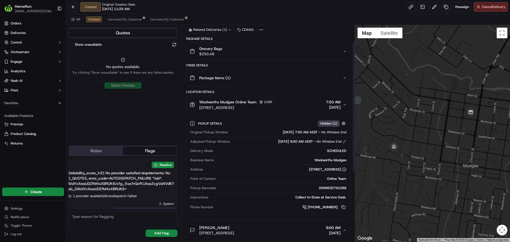
scroll to position [0, 26]
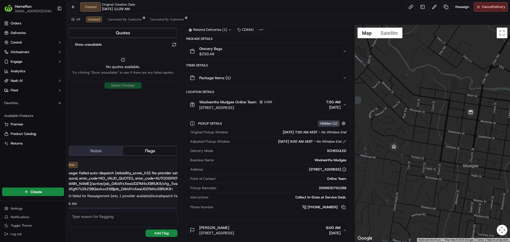
drag, startPoint x: 130, startPoint y: 174, endPoint x: 63, endPoint y: 169, distance: 66.9
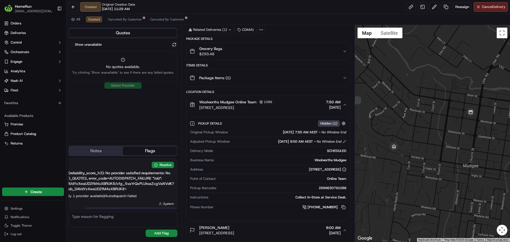
drag, startPoint x: 92, startPoint y: 171, endPoint x: 157, endPoint y: 169, distance: 64.8
click at [156, 168] on div "Needs Attention Resolve Creation message: Failed auto-dispatch (reliability_sco…" at bounding box center [86, 184] width 181 height 50
click at [158, 165] on button "Resolve" at bounding box center [163, 165] width 22 height 6
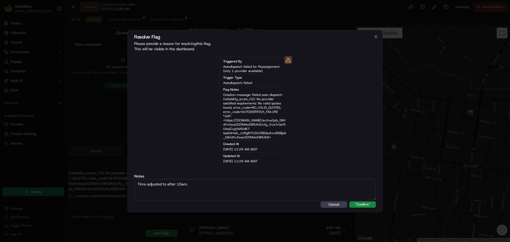
type textarea "Time adjusted to after 10am."
click at [349, 201] on button ""Confirm"" at bounding box center [362, 204] width 27 height 6
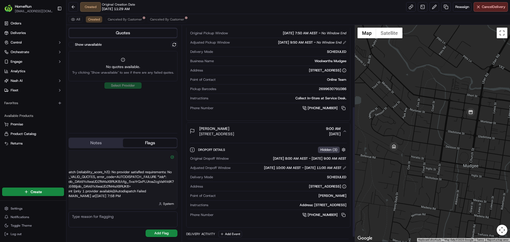
scroll to position [134, 0]
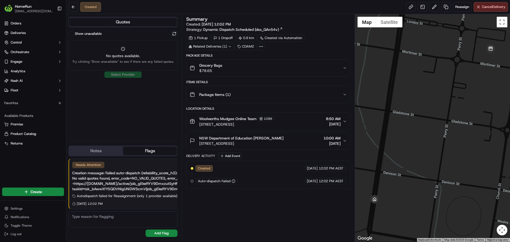
click at [346, 140] on icon "button" at bounding box center [345, 141] width 4 height 4
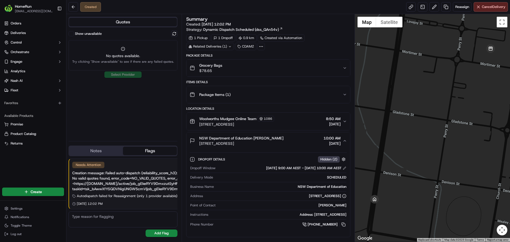
click at [344, 139] on icon "button" at bounding box center [345, 141] width 4 height 4
click at [345, 141] on icon "button" at bounding box center [345, 141] width 4 height 4
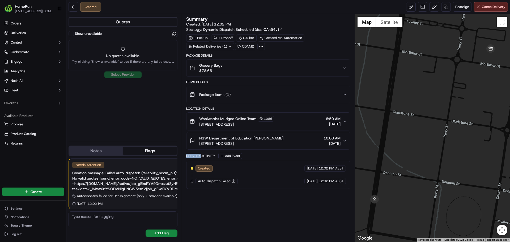
drag, startPoint x: 345, startPoint y: 141, endPoint x: 344, endPoint y: 138, distance: 3.0
click at [345, 141] on icon "button" at bounding box center [345, 141] width 4 height 4
click at [456, 9] on span "Reassign" at bounding box center [462, 7] width 14 height 5
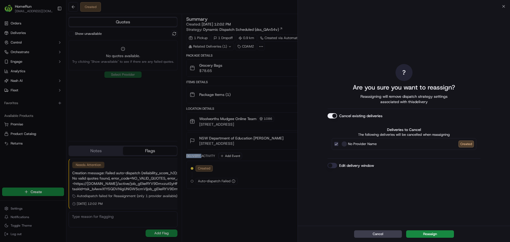
click at [332, 165] on button "Edit delivery window" at bounding box center [333, 165] width 10 height 5
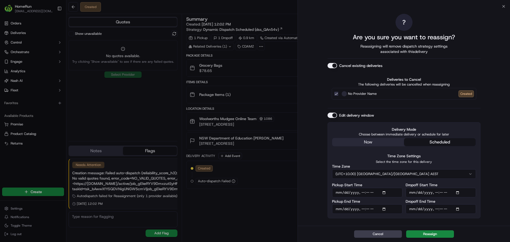
click at [437, 208] on input "Dropoff End Time" at bounding box center [441, 209] width 70 height 10
type input "2025-09-22T11:00"
click at [439, 193] on input "Dropoff Start Time" at bounding box center [441, 193] width 70 height 10
click at [435, 190] on input "Dropoff Start Time" at bounding box center [441, 193] width 70 height 10
type input "2025-09-22T10:00"
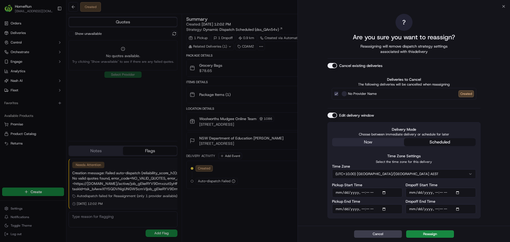
click at [361, 192] on input "Pickup Start Time" at bounding box center [367, 193] width 70 height 10
type input "2025-09-22T09:50"
click at [430, 236] on button "Reassign" at bounding box center [430, 233] width 48 height 7
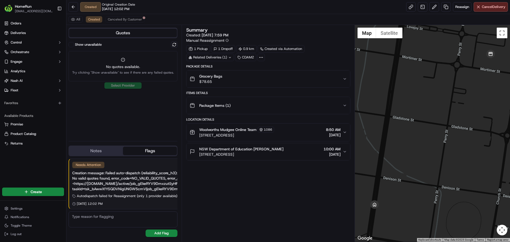
click at [300, 134] on div "Woolworths Mudgee Online Team 1086 88 Mortimer Street, Mudgee, NSW 2850, AU 8:5…" at bounding box center [266, 132] width 153 height 11
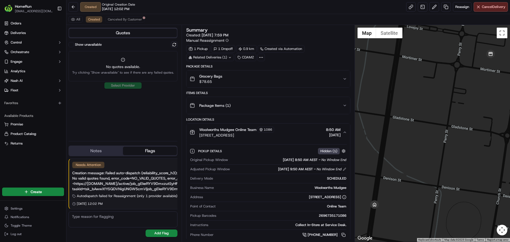
click at [300, 134] on div "Woolworths Mudgee Online Team 1086 88 Mortimer Street, Mudgee, NSW 2850, AU 8:5…" at bounding box center [266, 132] width 153 height 11
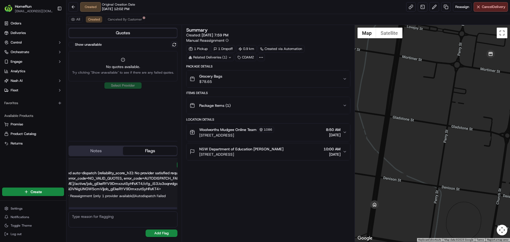
scroll to position [0, 71]
drag, startPoint x: 109, startPoint y: 181, endPoint x: 171, endPoint y: 172, distance: 62.5
drag, startPoint x: 167, startPoint y: 168, endPoint x: 167, endPoint y: 165, distance: 3.0
click at [167, 168] on div "Needs Attention Resolve Creation message: Failed auto-dispatch (reliability_sco…" at bounding box center [88, 184] width 177 height 50
click at [166, 164] on button "Resolve" at bounding box center [163, 165] width 22 height 6
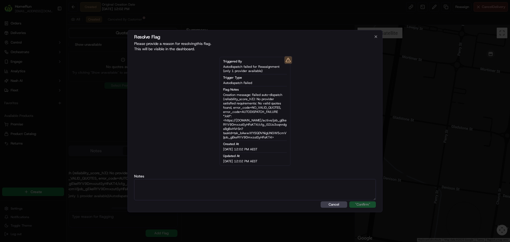
type textarea "270088052"
type textarea "Time adjusted after 10am."
click at [349, 201] on button ""Confirm"" at bounding box center [362, 204] width 27 height 6
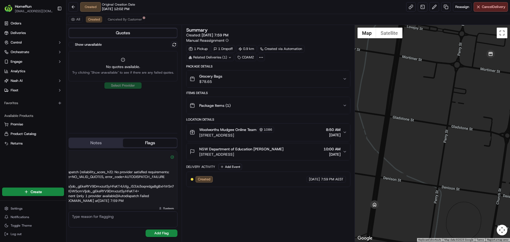
scroll to position [0, 63]
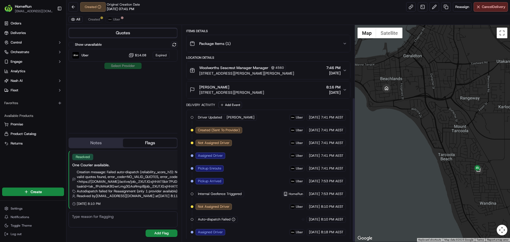
scroll to position [108, 0]
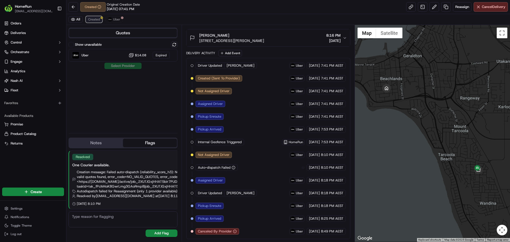
click at [88, 20] on span "Created" at bounding box center [94, 19] width 12 height 4
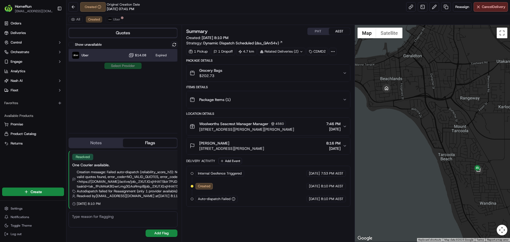
click at [110, 52] on div "Uber $14.08 Expired" at bounding box center [123, 55] width 109 height 13
click at [110, 60] on div "Uber $14.08 Expired" at bounding box center [123, 55] width 109 height 13
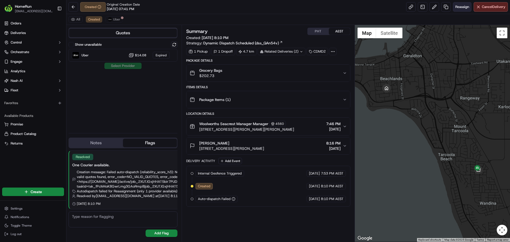
click at [463, 7] on span "Reassign" at bounding box center [462, 7] width 14 height 5
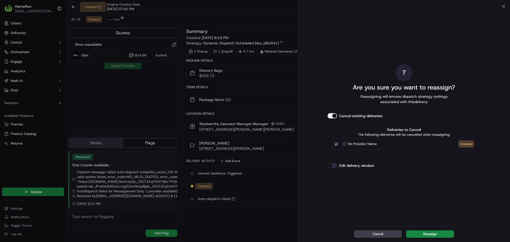
click at [424, 228] on div "Cancel Reassign" at bounding box center [404, 234] width 212 height 16
click at [424, 232] on button "Reassign" at bounding box center [430, 233] width 48 height 7
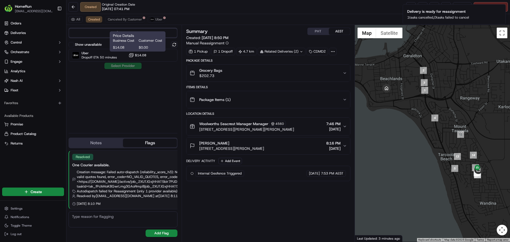
click at [128, 49] on span "$14.08" at bounding box center [125, 47] width 24 height 5
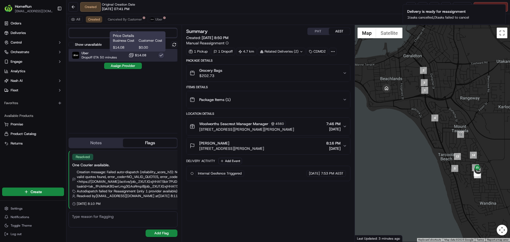
click at [108, 55] on span "Uber" at bounding box center [99, 53] width 35 height 4
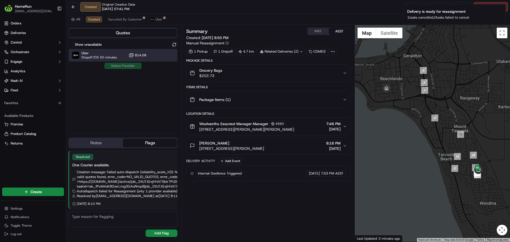
click at [120, 56] on div "Uber Dropoff ETA 50 minutes $14.08" at bounding box center [123, 55] width 109 height 13
click at [120, 65] on button "Assign Provider" at bounding box center [123, 66] width 38 height 6
